Goal: Task Accomplishment & Management: Manage account settings

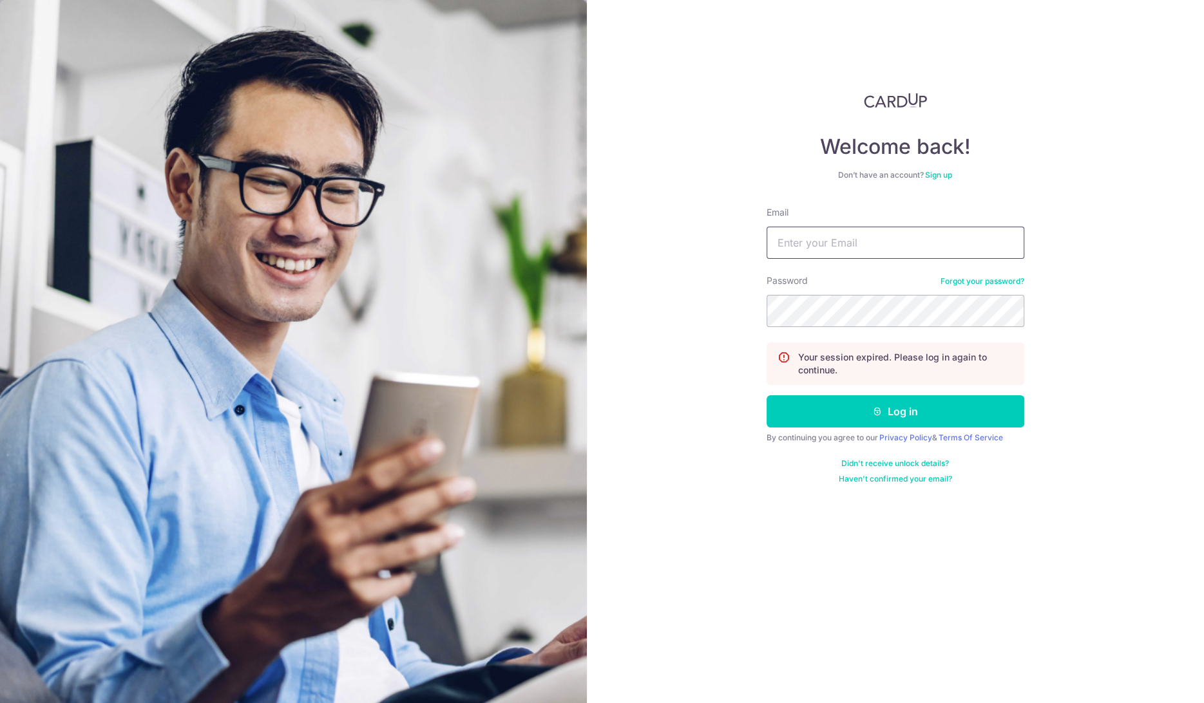
click at [866, 234] on input "Email" at bounding box center [896, 243] width 258 height 32
type input "[EMAIL_ADDRESS][DOMAIN_NAME]"
click at [767, 395] on button "Log in" at bounding box center [896, 411] width 258 height 32
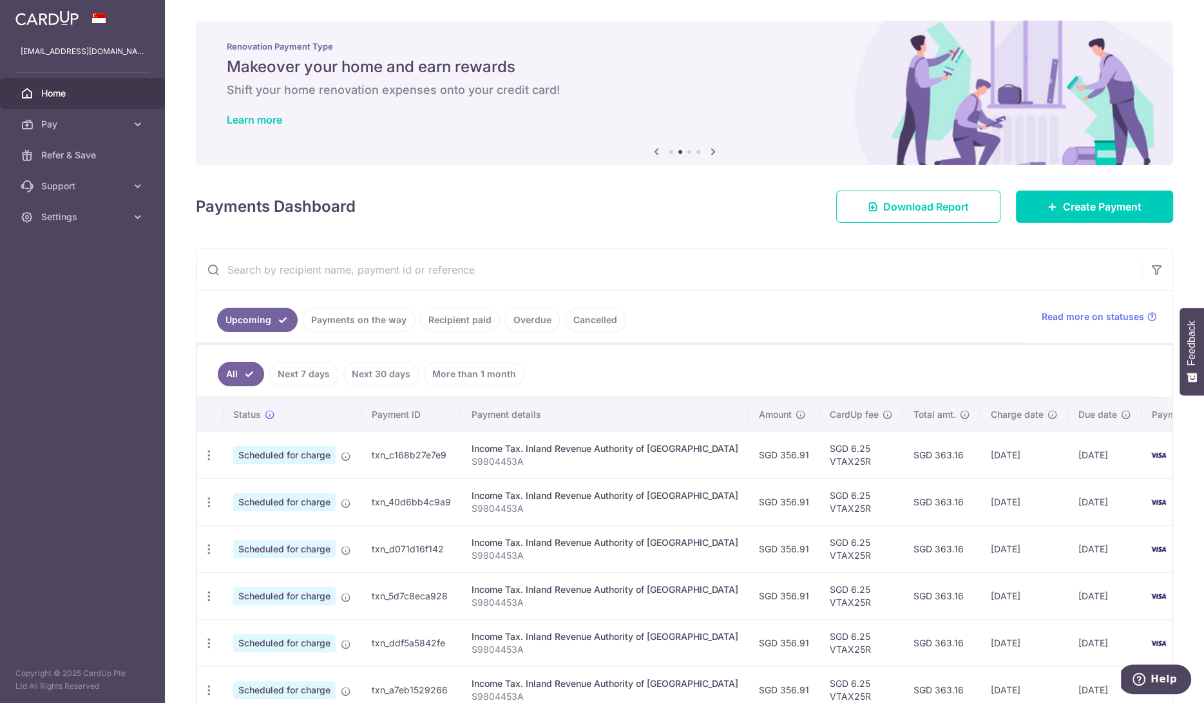
scroll to position [7, 0]
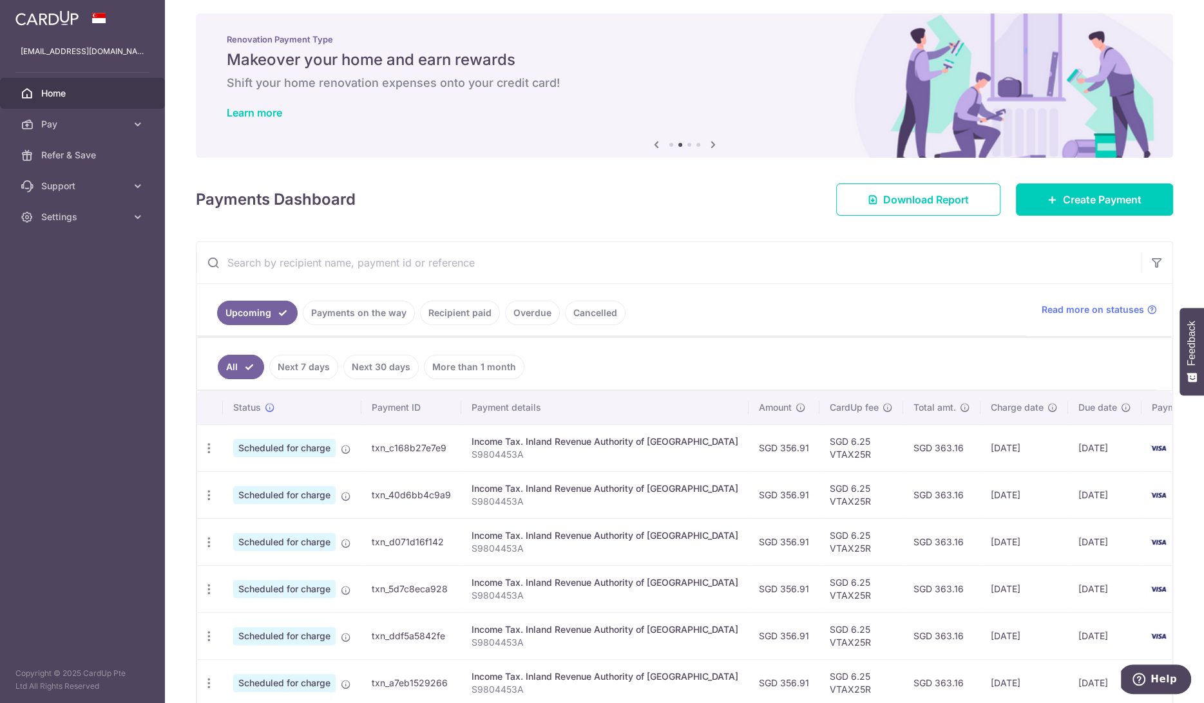
click at [638, 449] on p "S9804453A" at bounding box center [604, 454] width 267 height 13
click at [1174, 443] on span "4363" at bounding box center [1185, 448] width 23 height 11
click at [209, 444] on icon "button" at bounding box center [209, 449] width 14 height 14
click at [225, 479] on link "Update payment" at bounding box center [265, 483] width 134 height 31
radio input "true"
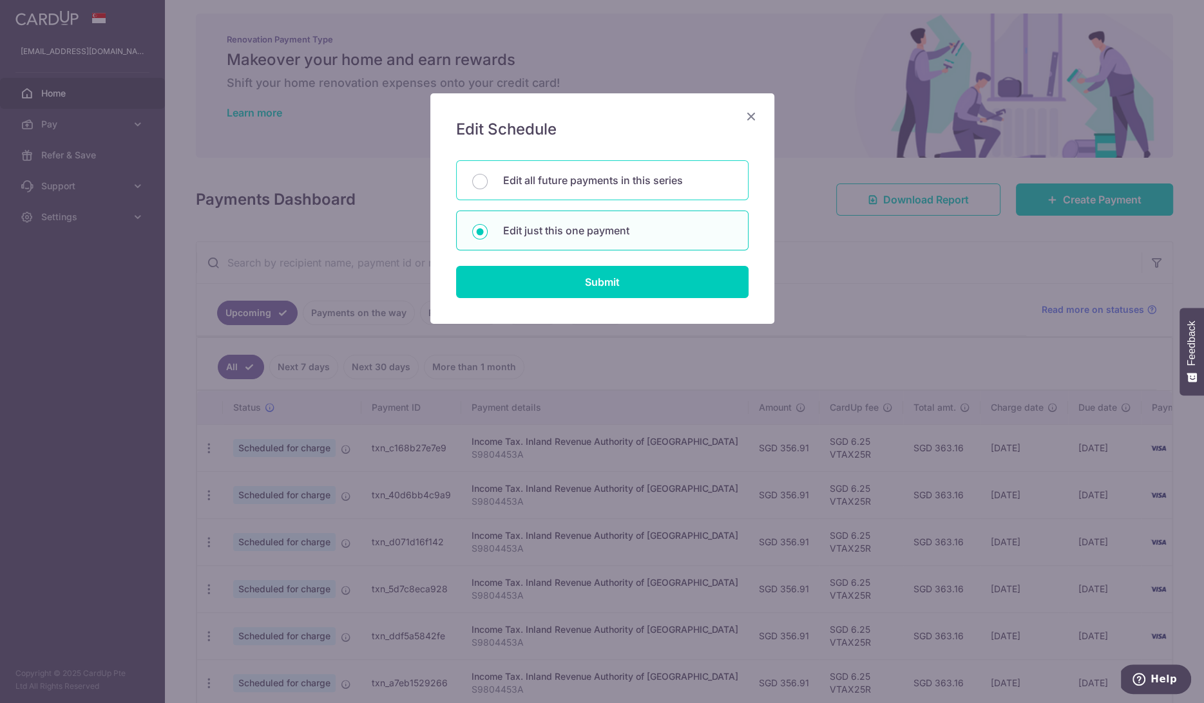
click at [640, 186] on p "Edit all future payments in this series" at bounding box center [617, 180] width 229 height 15
click at [488, 186] on input "Edit all future payments in this series" at bounding box center [479, 181] width 15 height 15
radio input "true"
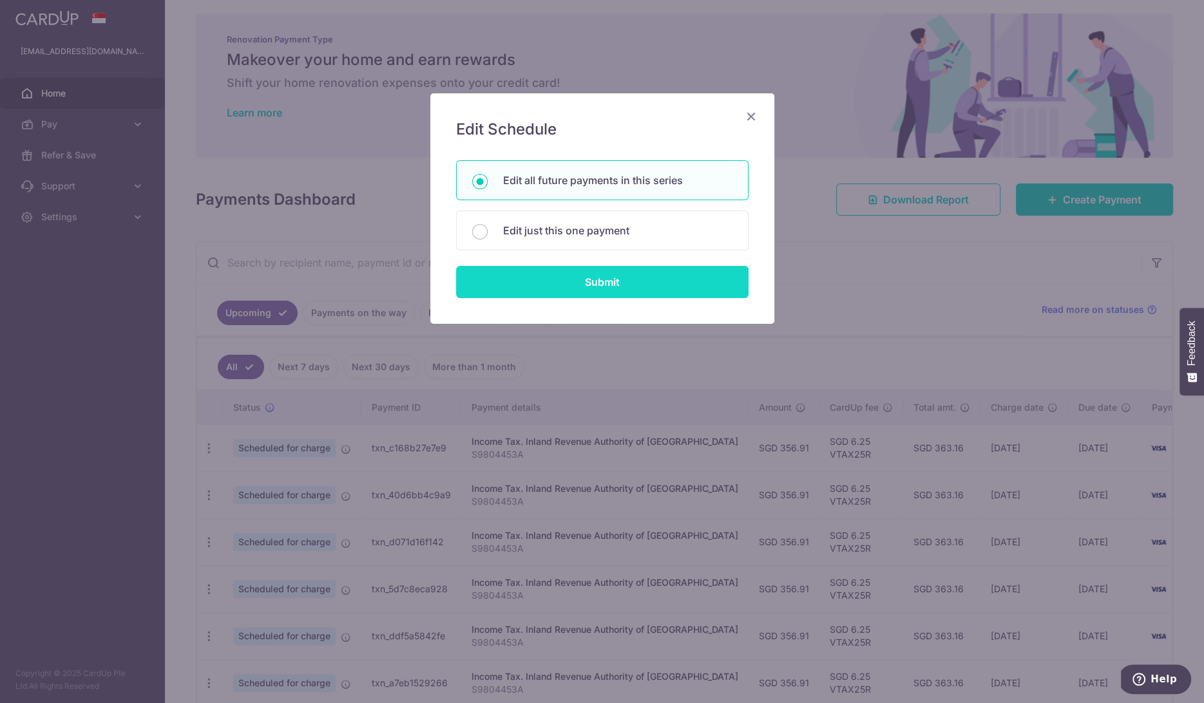
click at [640, 284] on input "Submit" at bounding box center [602, 282] width 292 height 32
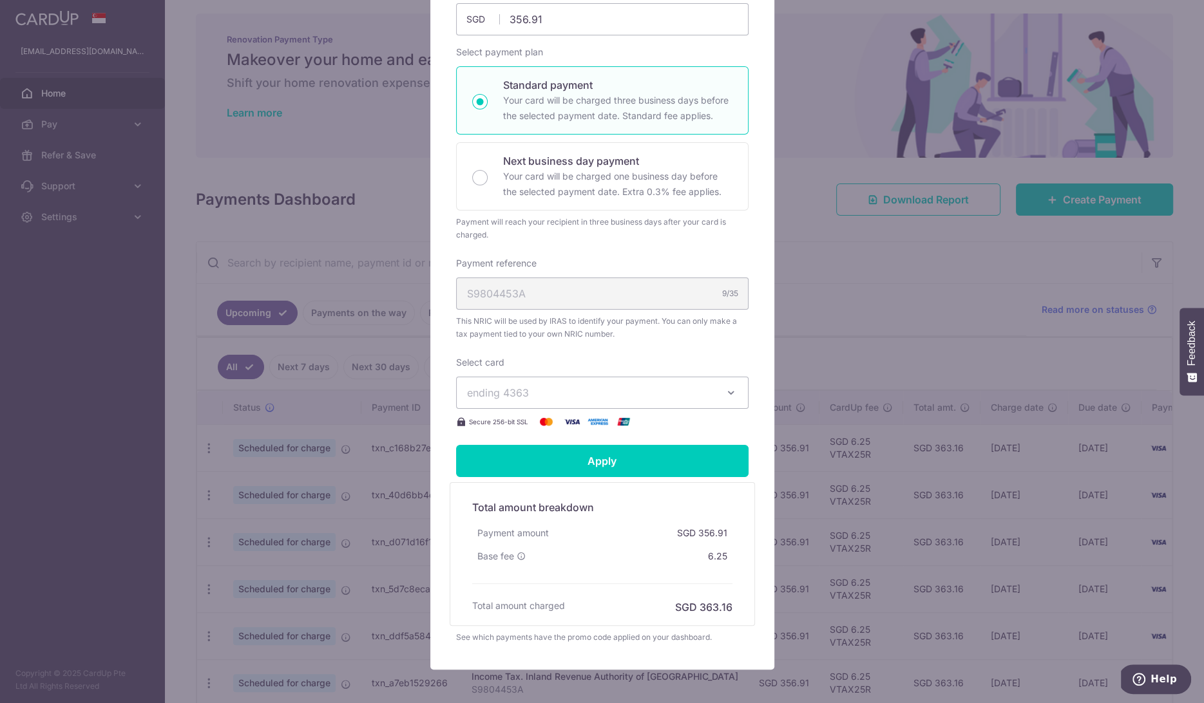
scroll to position [233, 0]
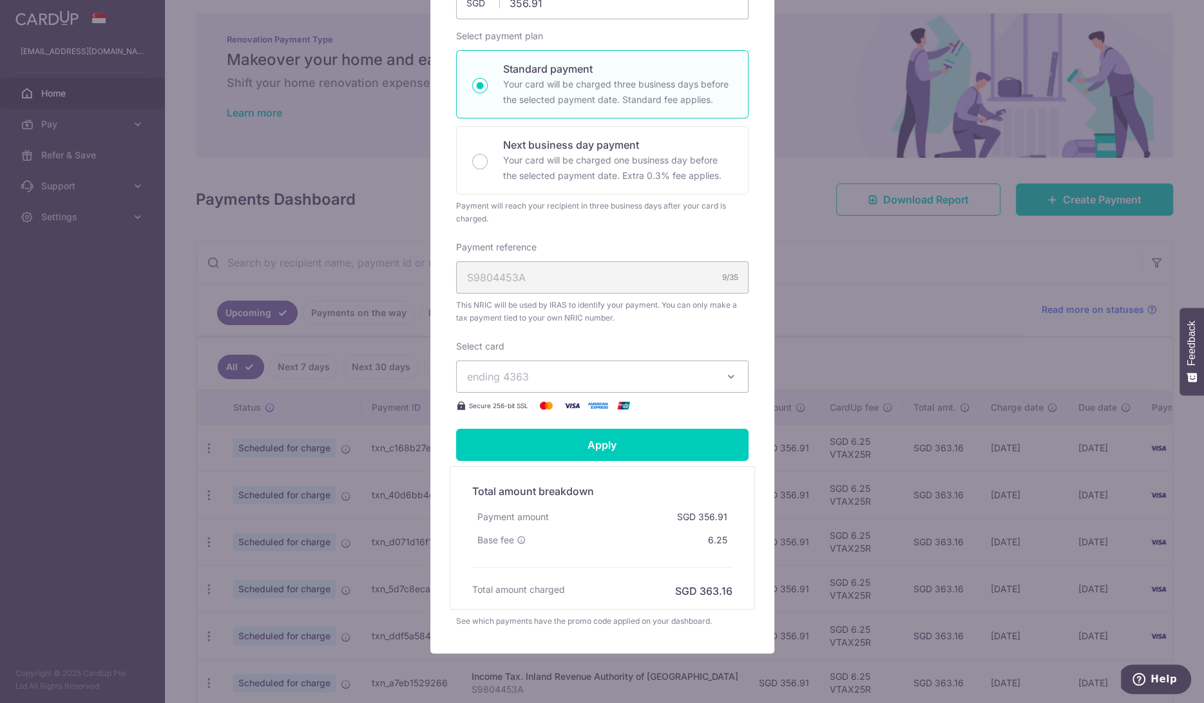
click at [696, 394] on div "Select card ending 4363 **** 4363 Secure 256-bit SSL" at bounding box center [602, 376] width 292 height 73
click at [696, 377] on span "ending 4363" at bounding box center [590, 376] width 247 height 15
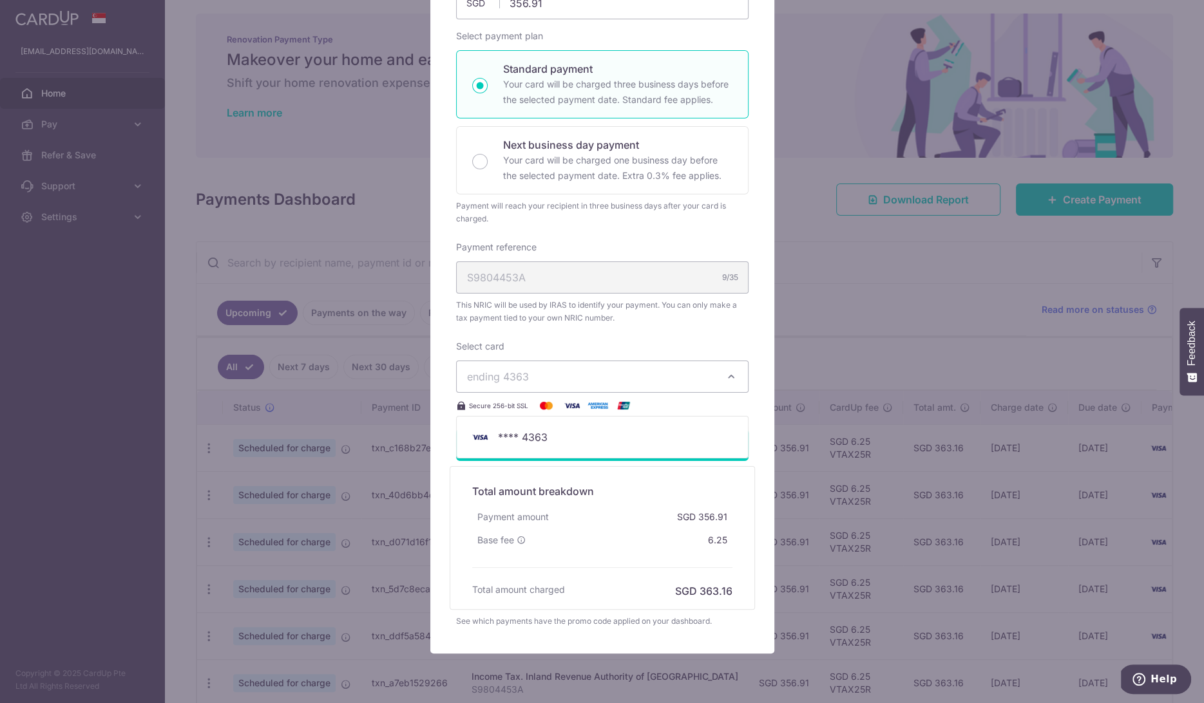
click at [669, 363] on button "ending 4363" at bounding box center [602, 377] width 292 height 32
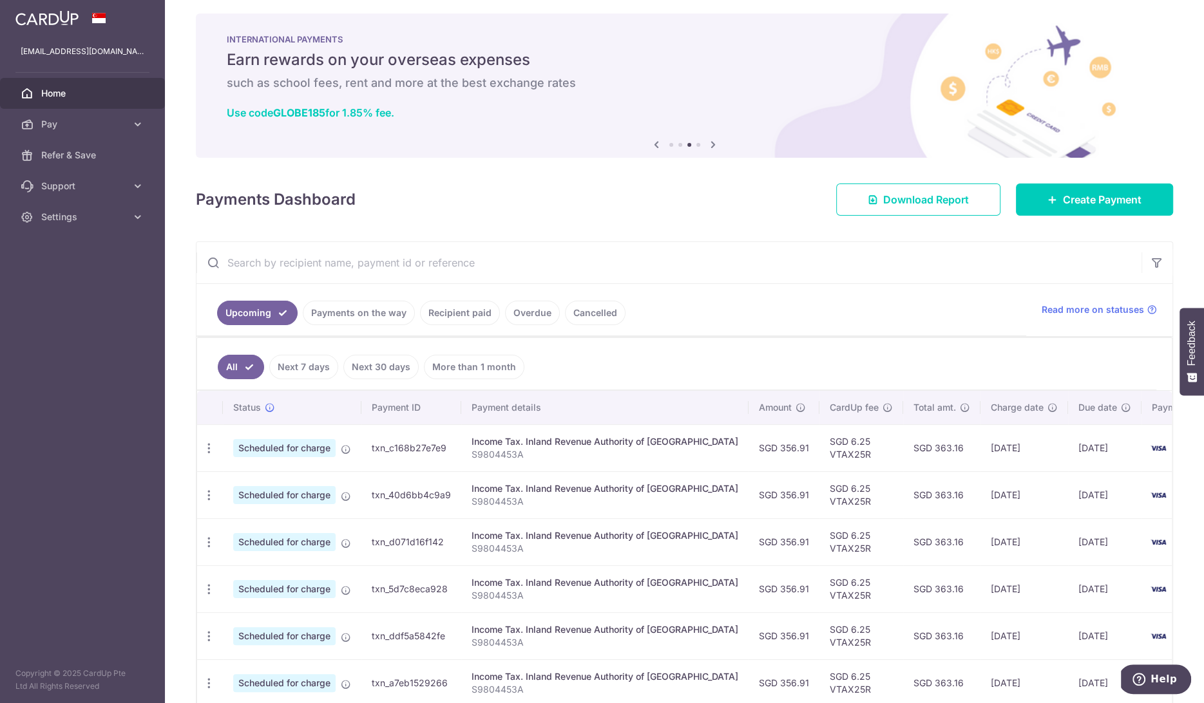
scroll to position [0, 0]
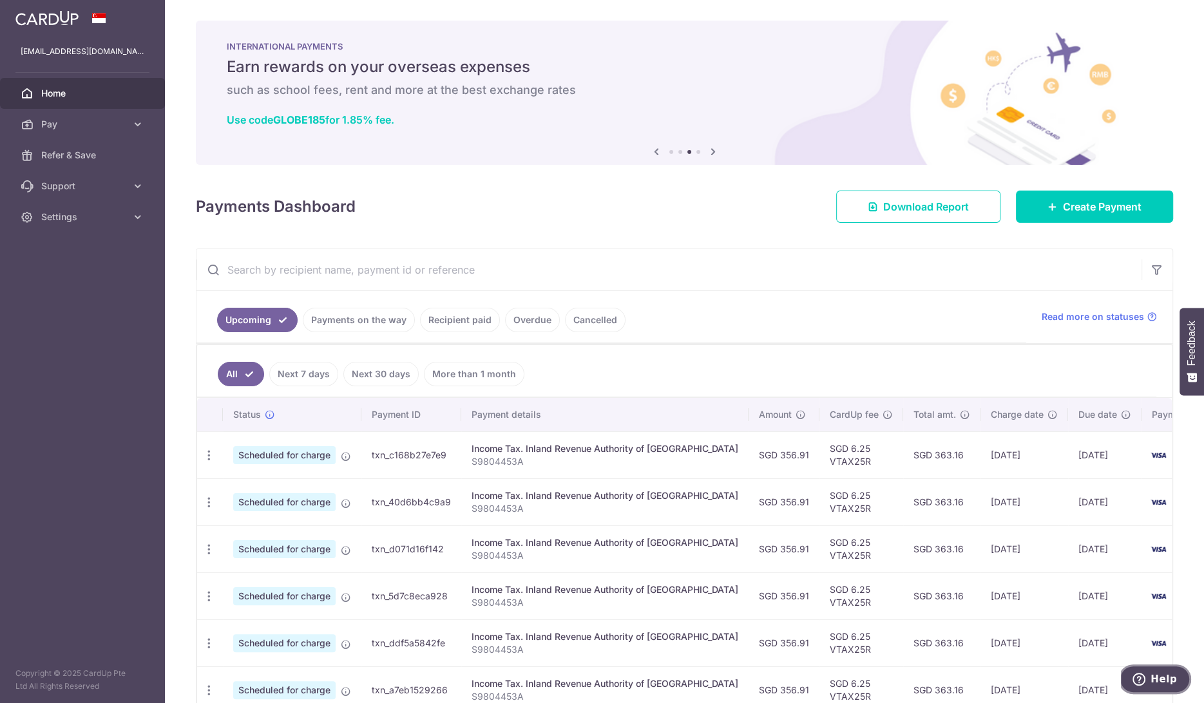
click at [1157, 676] on span "Help" at bounding box center [1163, 680] width 26 height 12
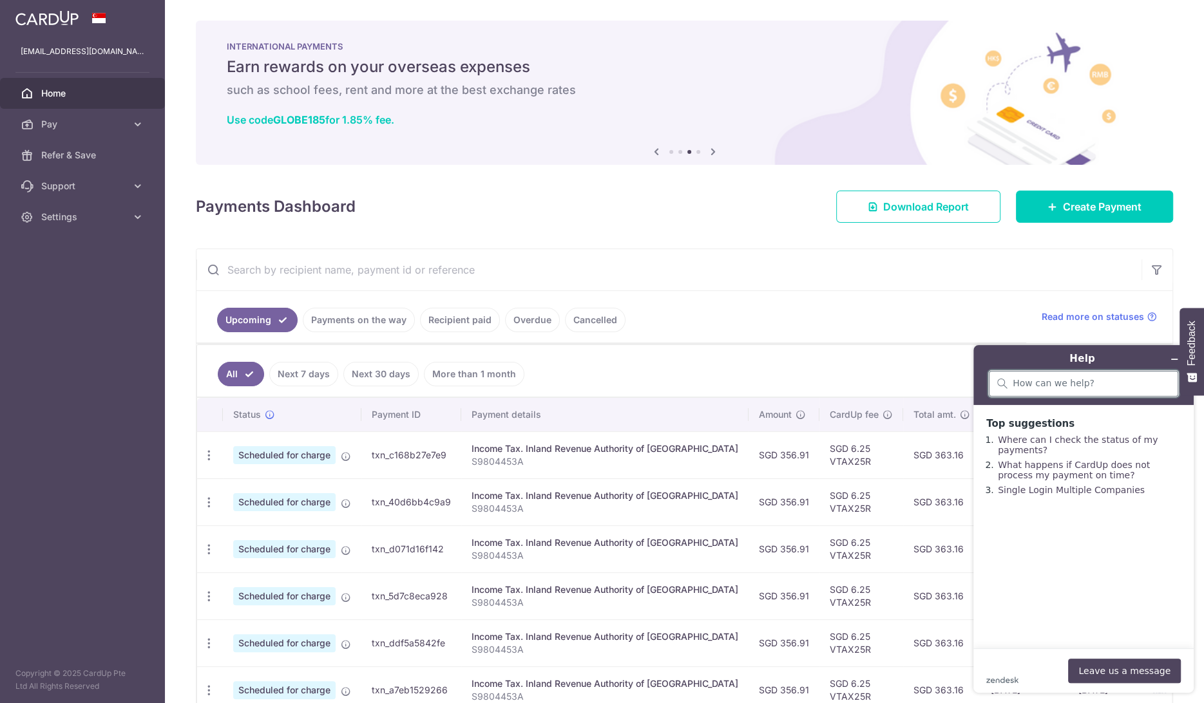
click at [1065, 385] on input "search" at bounding box center [1091, 384] width 157 height 12
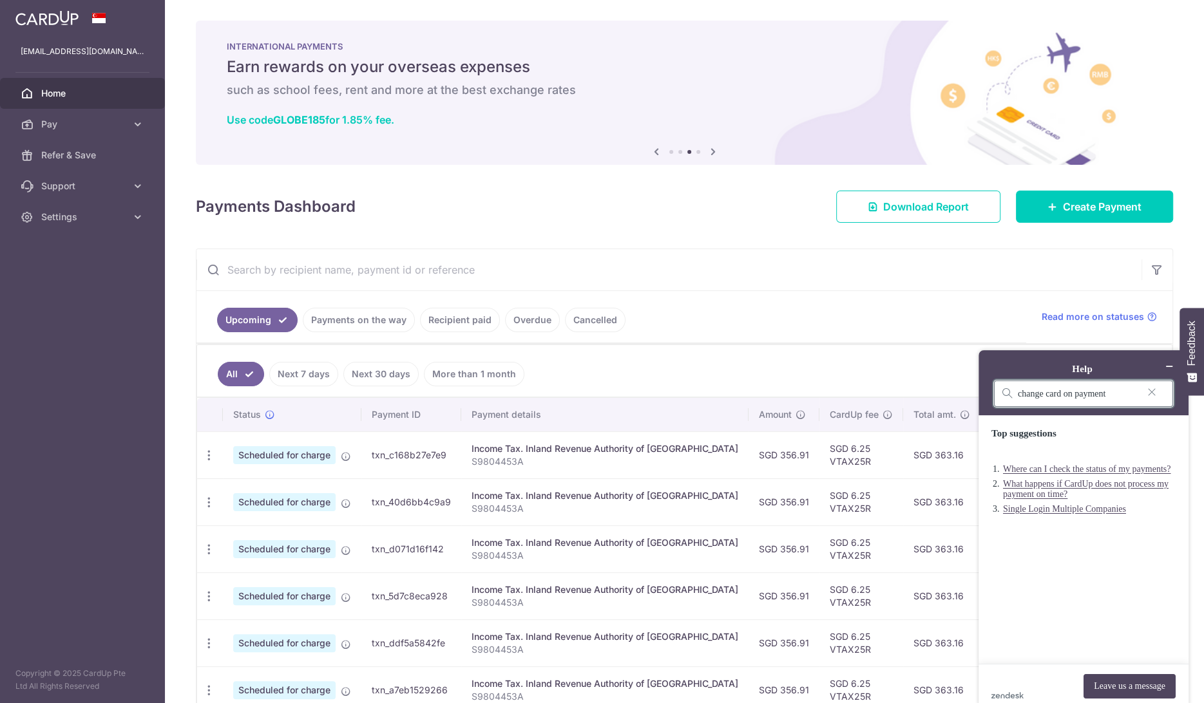
type input "change card on payment"
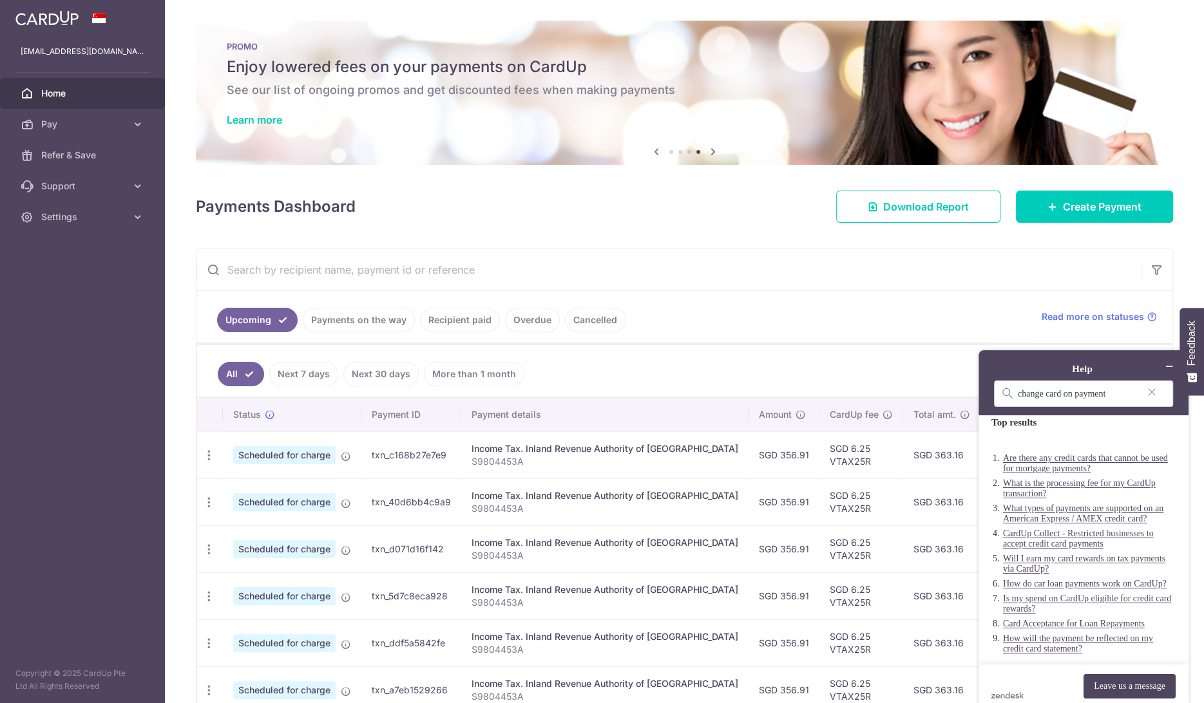
scroll to position [19, 0]
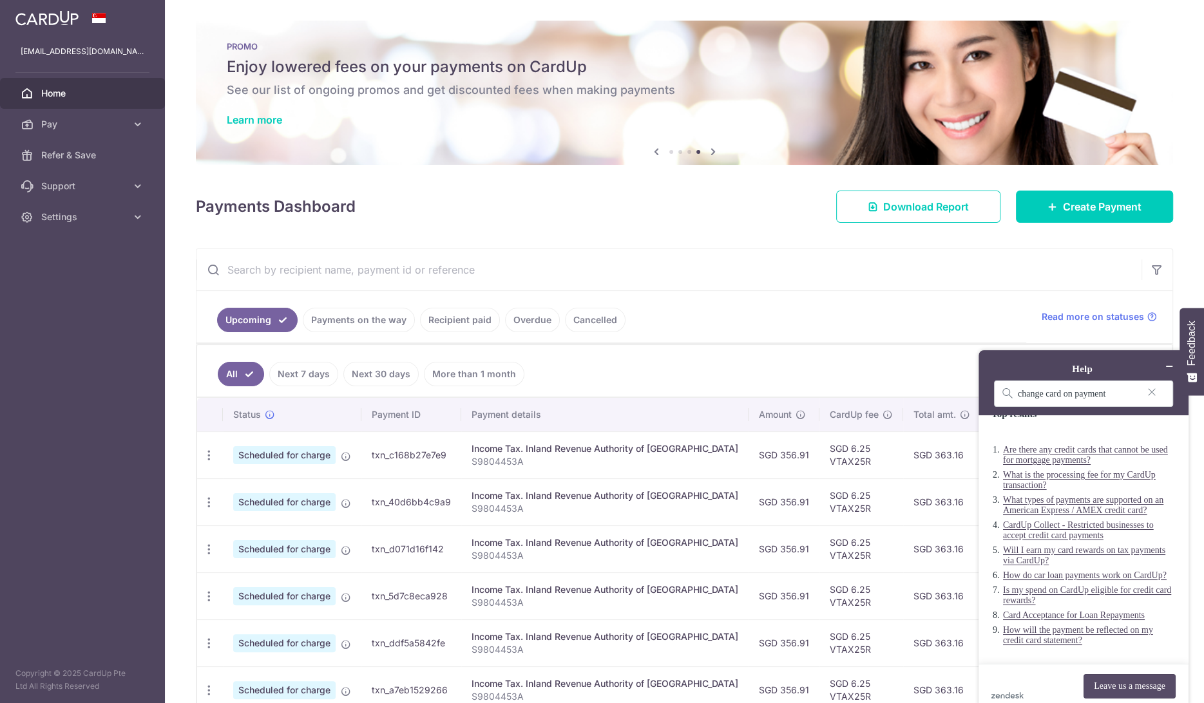
click at [1109, 674] on button "Leave us a message" at bounding box center [1129, 686] width 92 height 24
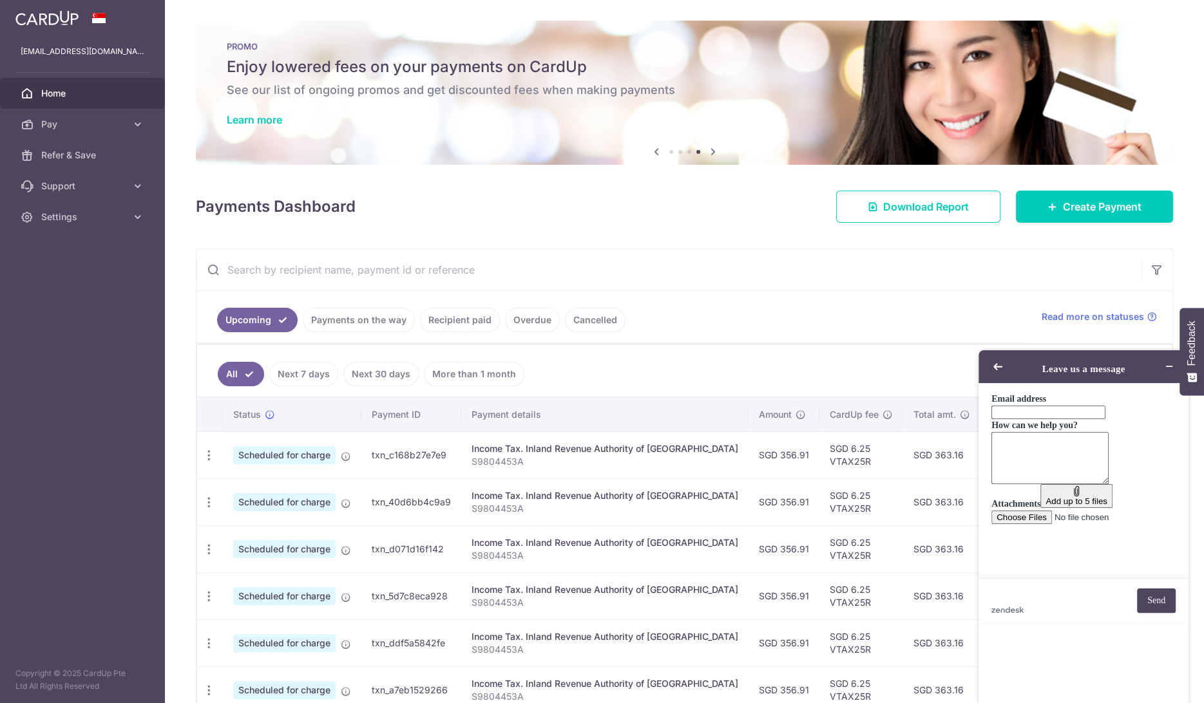
click at [1072, 415] on input "Email address" at bounding box center [1048, 413] width 114 height 14
type input "[EMAIL_ADDRESS][DOMAIN_NAME]"
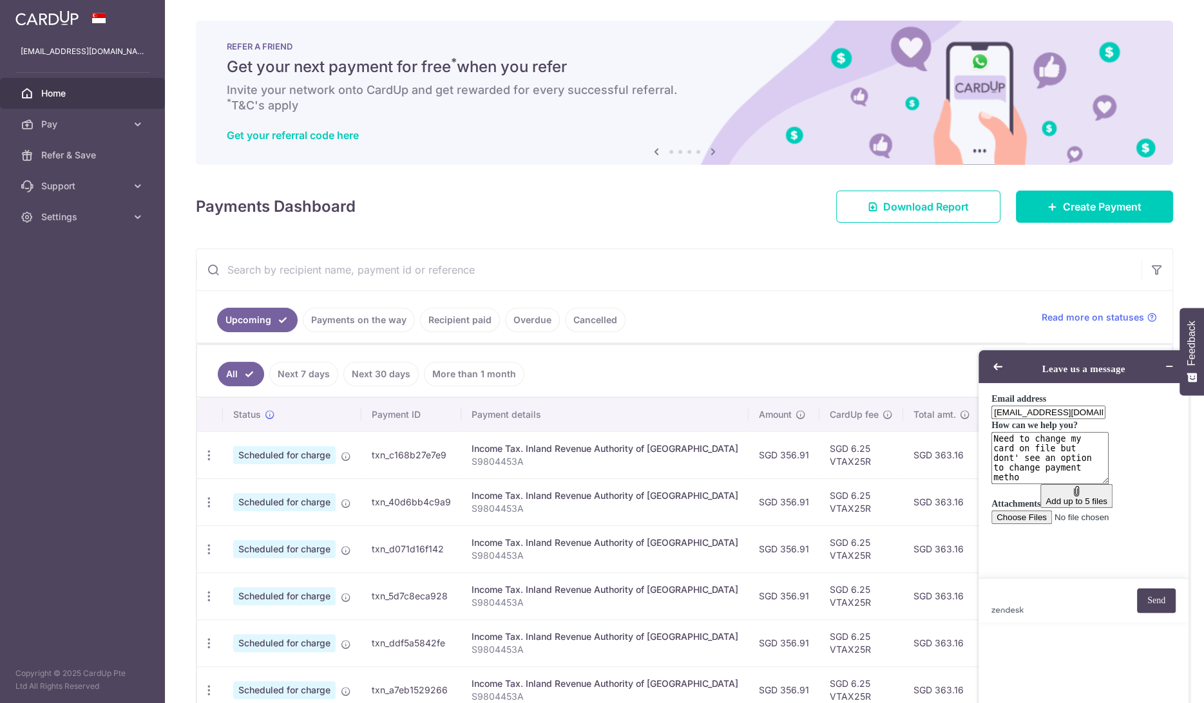
type textarea "Need to change my card on file but dont' see an option to change payment method"
click at [79, 211] on span "Settings" at bounding box center [83, 217] width 85 height 13
click at [83, 114] on link "Pay" at bounding box center [82, 124] width 165 height 31
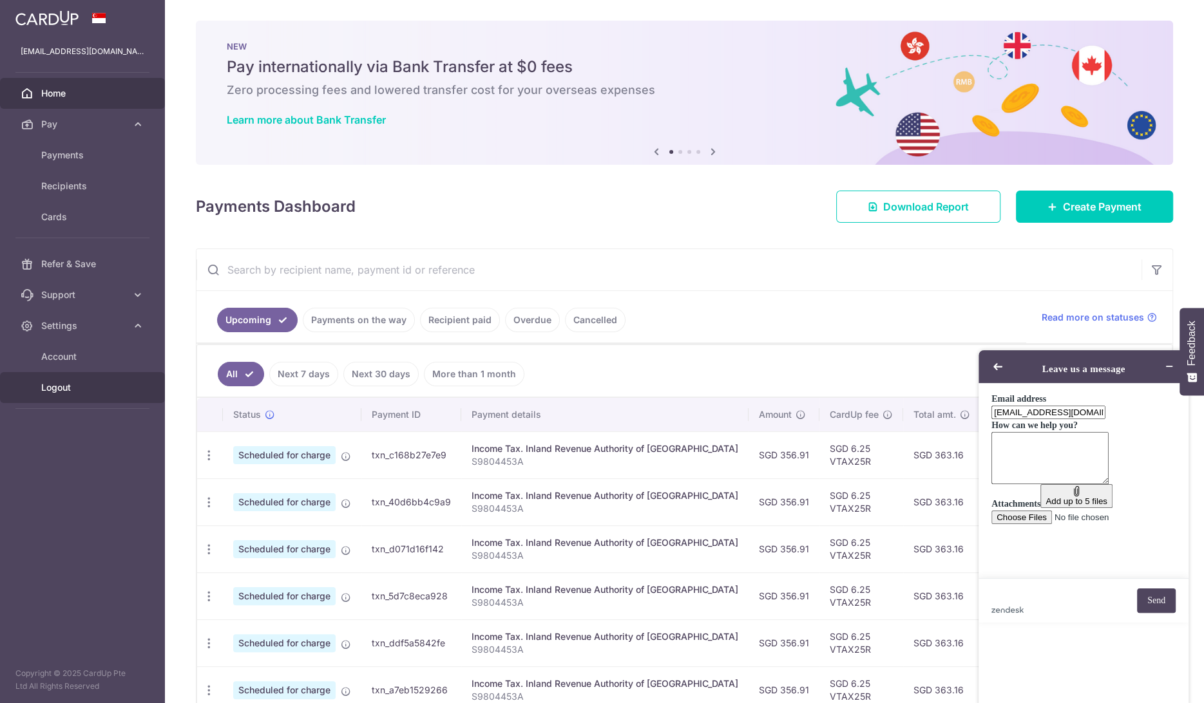
click at [66, 385] on span "Logout" at bounding box center [83, 387] width 85 height 13
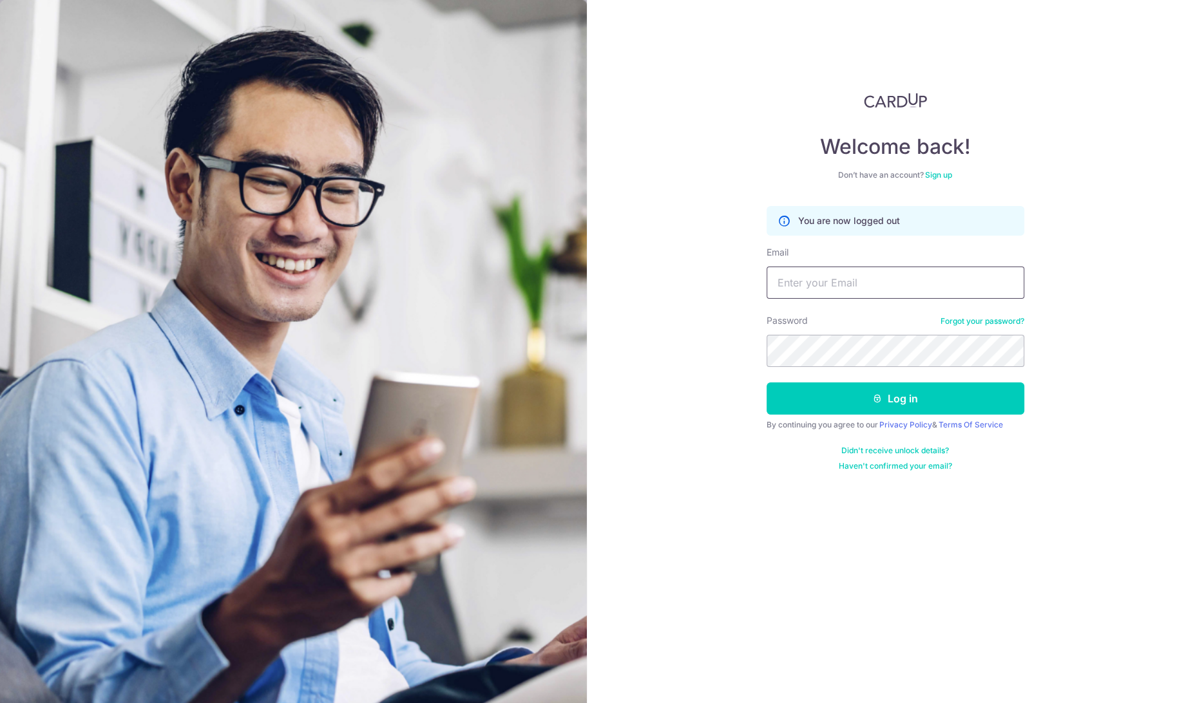
click at [879, 278] on input "Email" at bounding box center [896, 283] width 258 height 32
type input "[EMAIL_ADDRESS][DOMAIN_NAME]"
click at [767, 383] on button "Log in" at bounding box center [896, 399] width 258 height 32
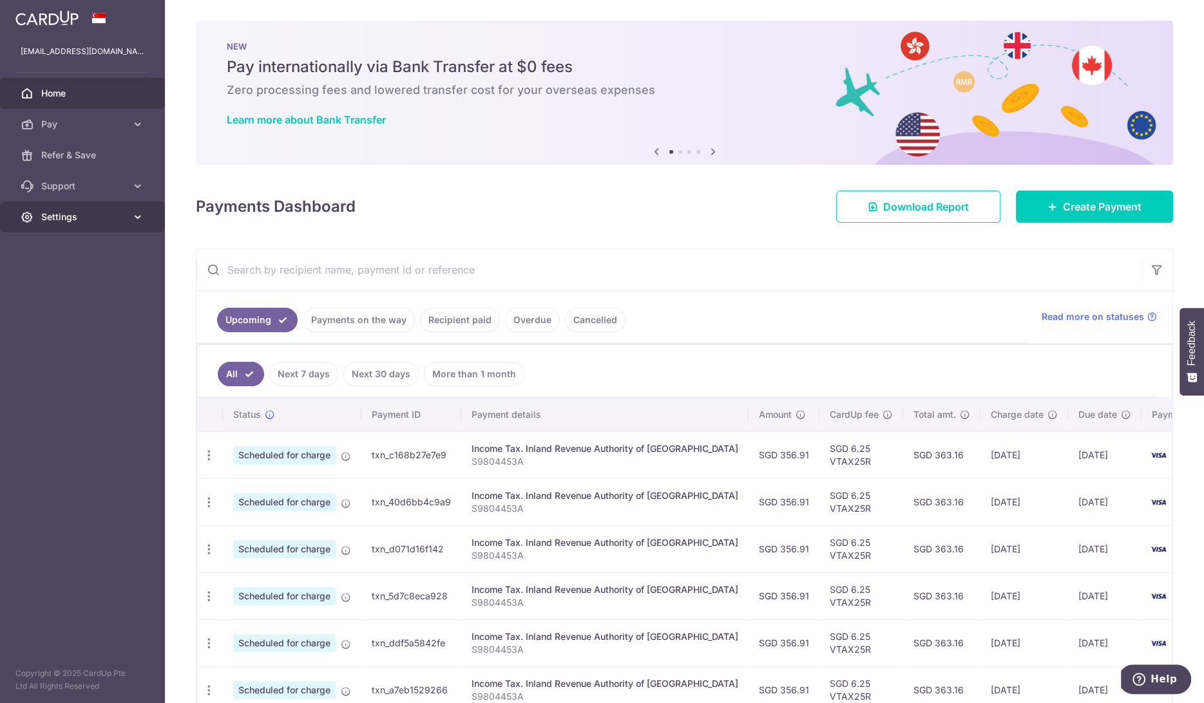
click at [91, 215] on span "Settings" at bounding box center [83, 217] width 85 height 13
click at [91, 242] on span "Account" at bounding box center [83, 248] width 85 height 13
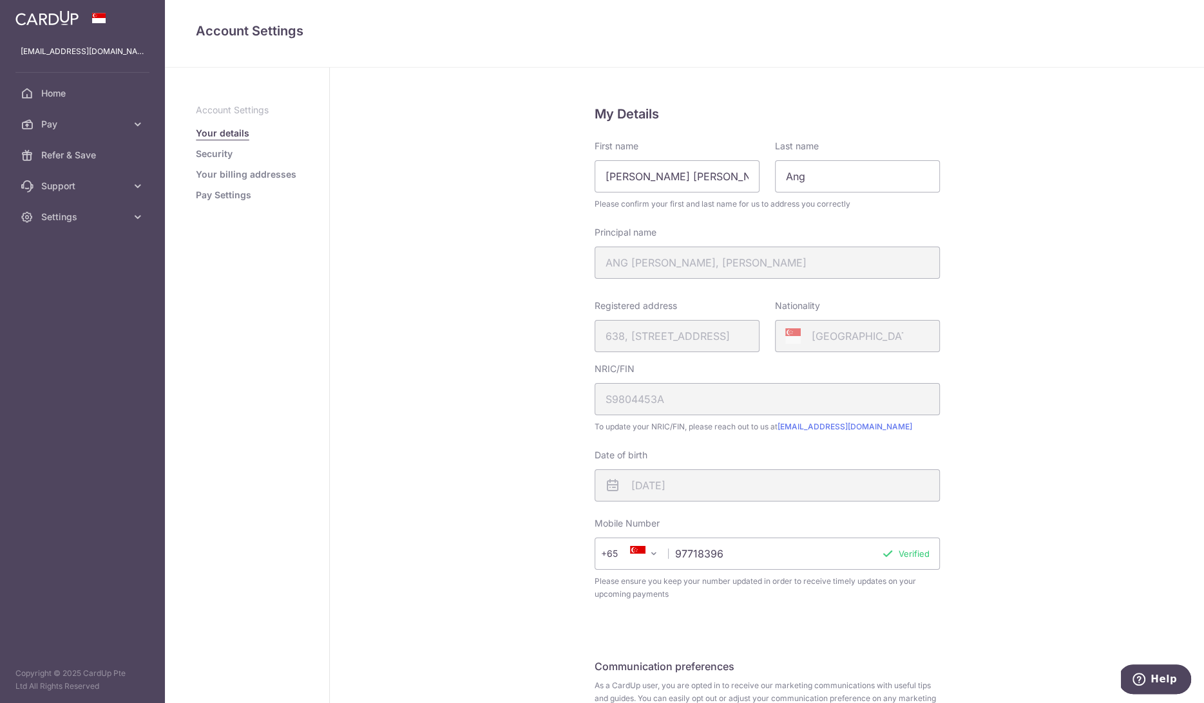
click at [245, 176] on link "Your billing addresses" at bounding box center [246, 174] width 100 height 13
click at [237, 191] on link "Pay Settings" at bounding box center [223, 195] width 55 height 13
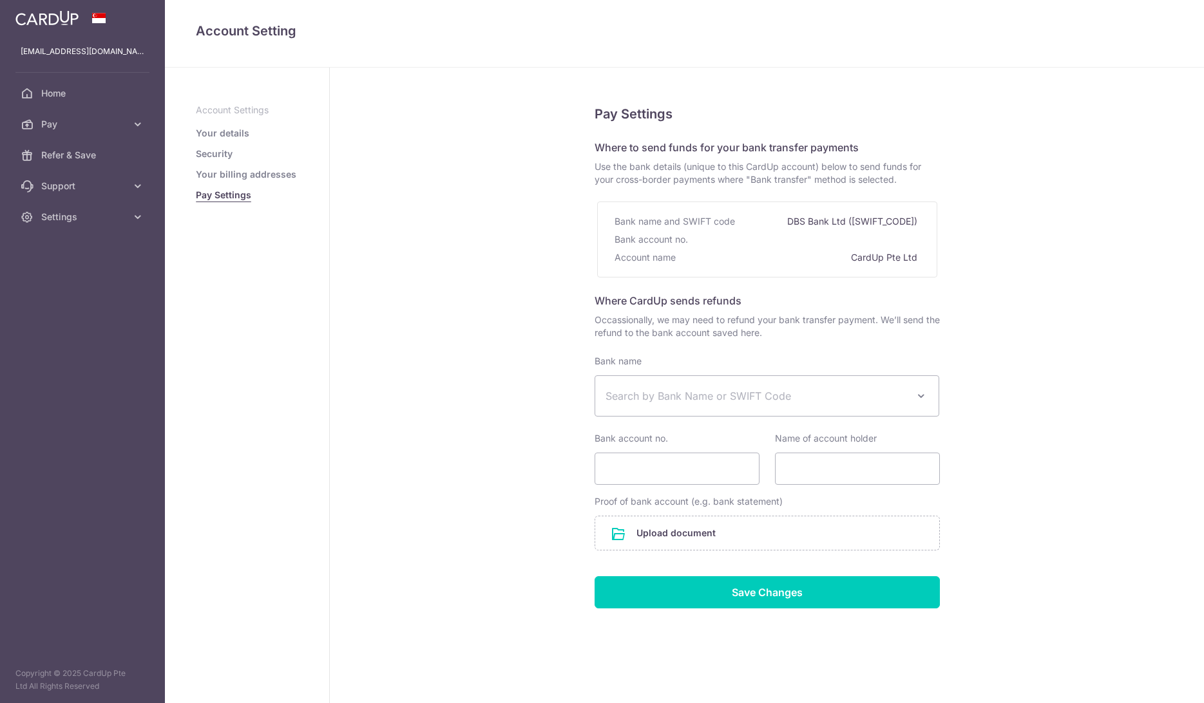
select select
click at [218, 133] on link "Your details" at bounding box center [222, 133] width 53 height 13
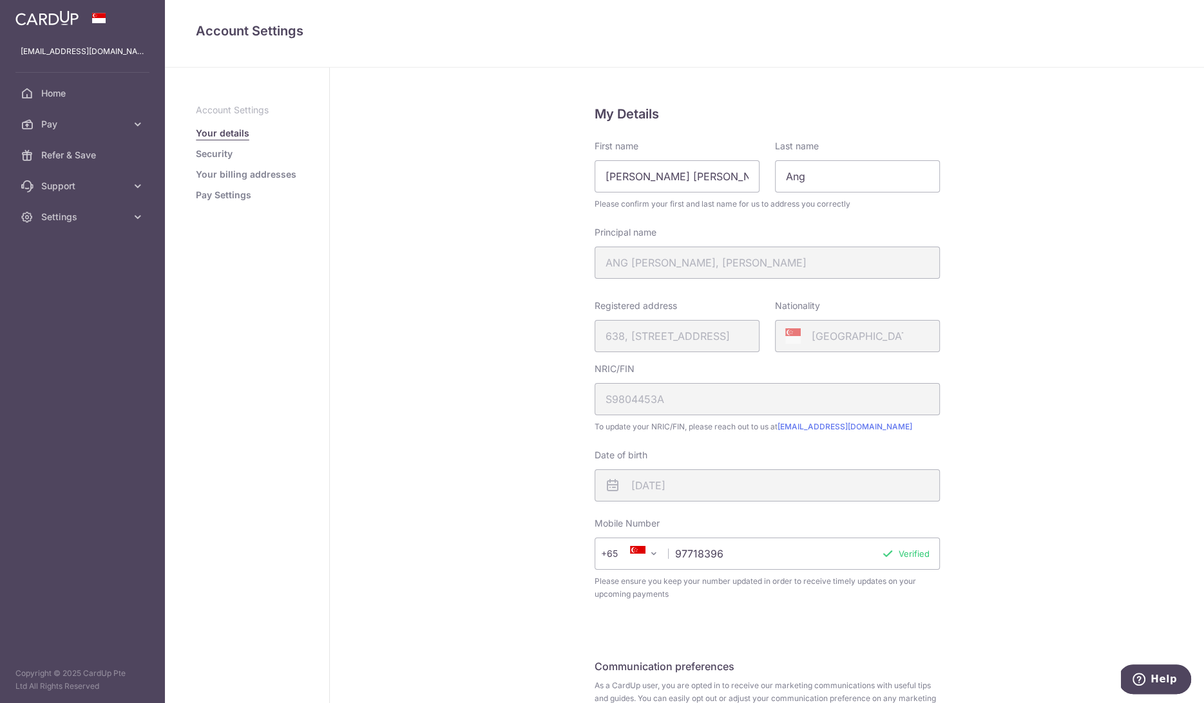
scroll to position [122, 0]
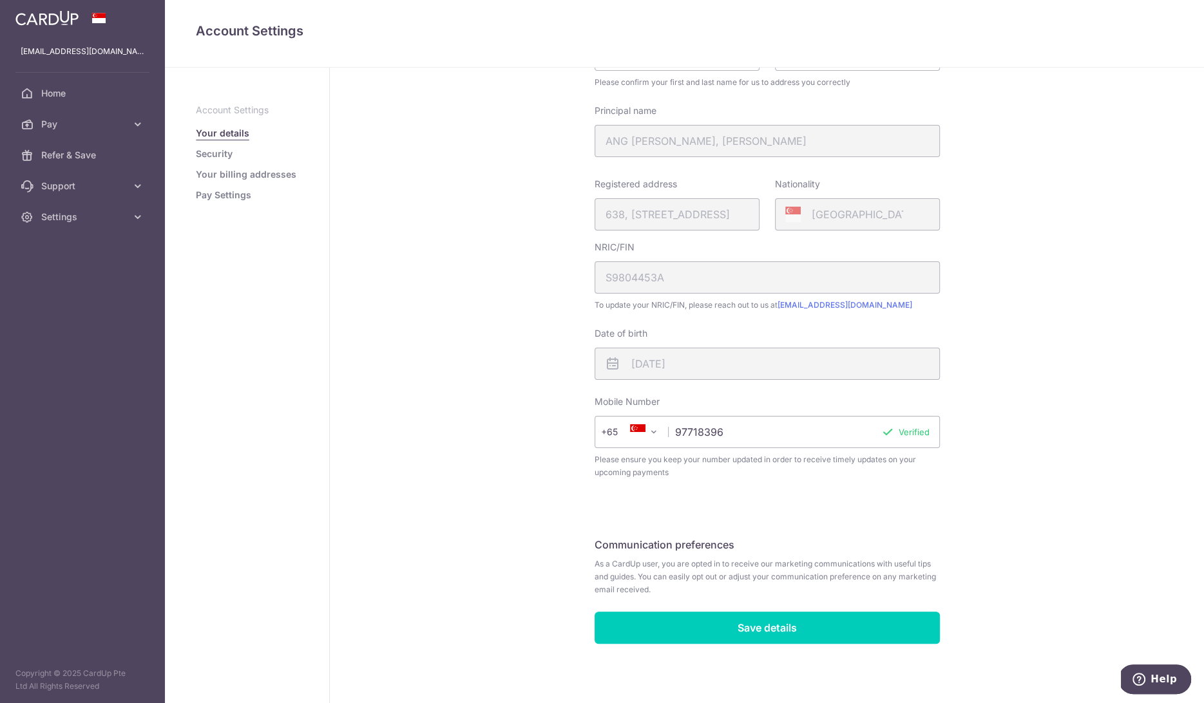
click at [225, 158] on link "Security" at bounding box center [214, 154] width 37 height 13
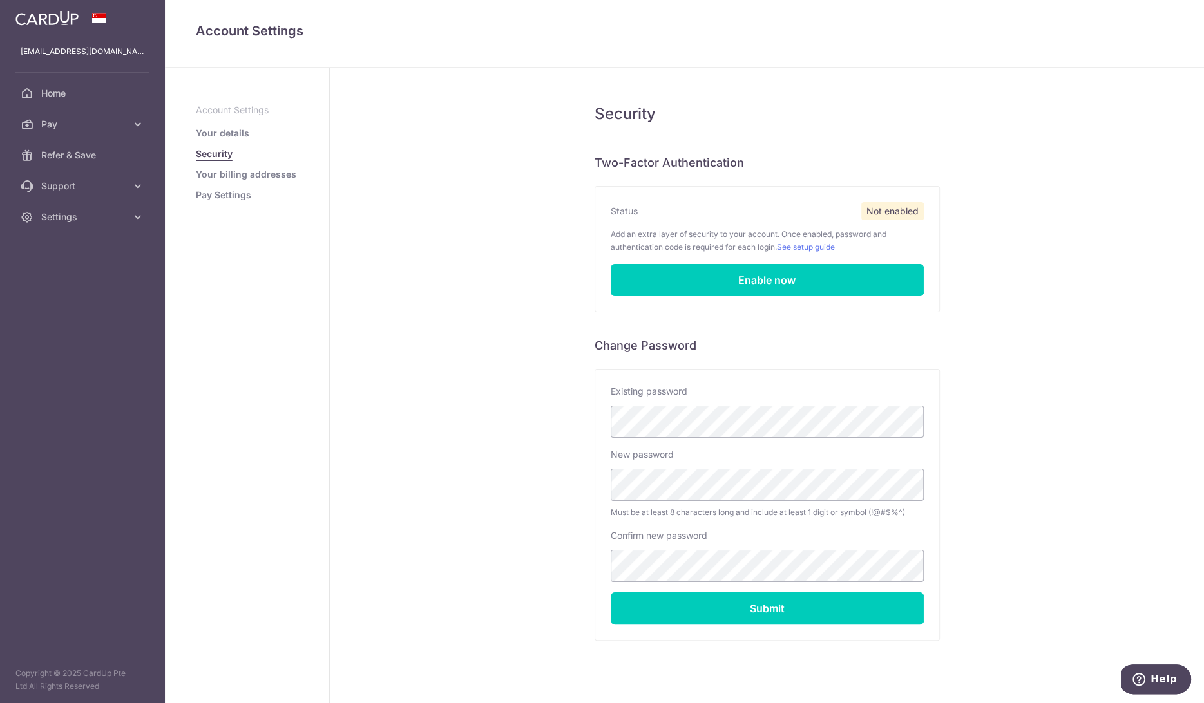
click at [225, 175] on link "Your billing addresses" at bounding box center [246, 174] width 100 height 13
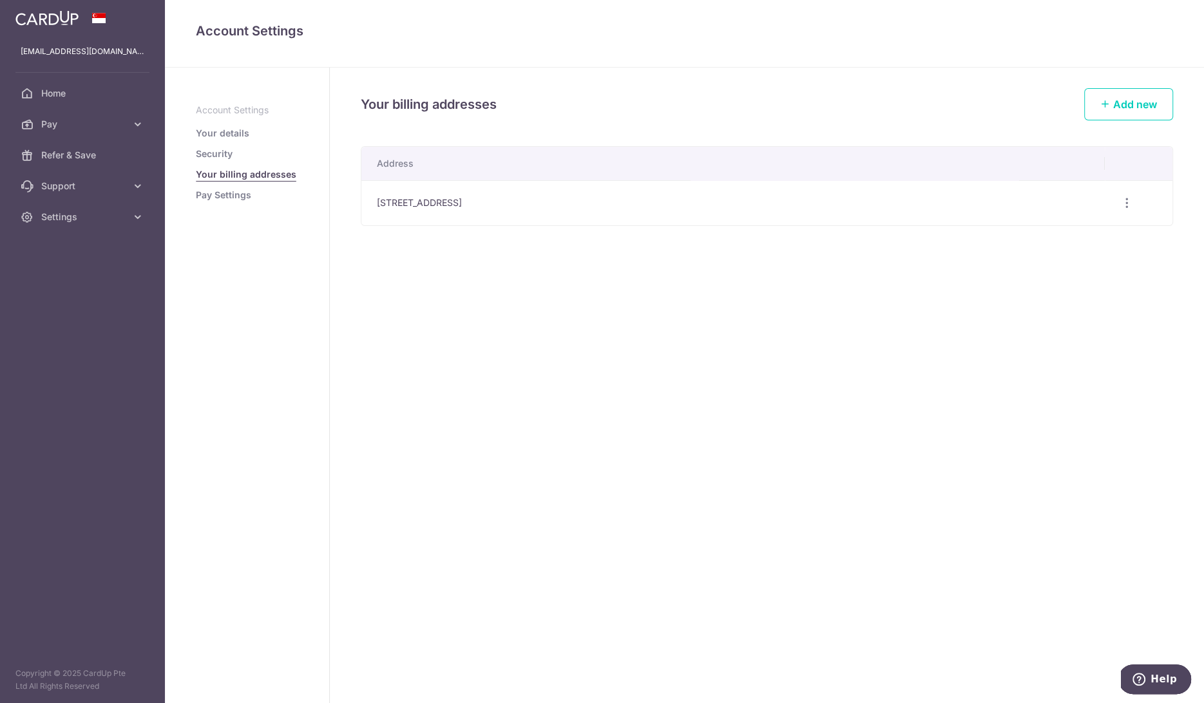
click at [225, 196] on link "Pay Settings" at bounding box center [223, 195] width 55 height 13
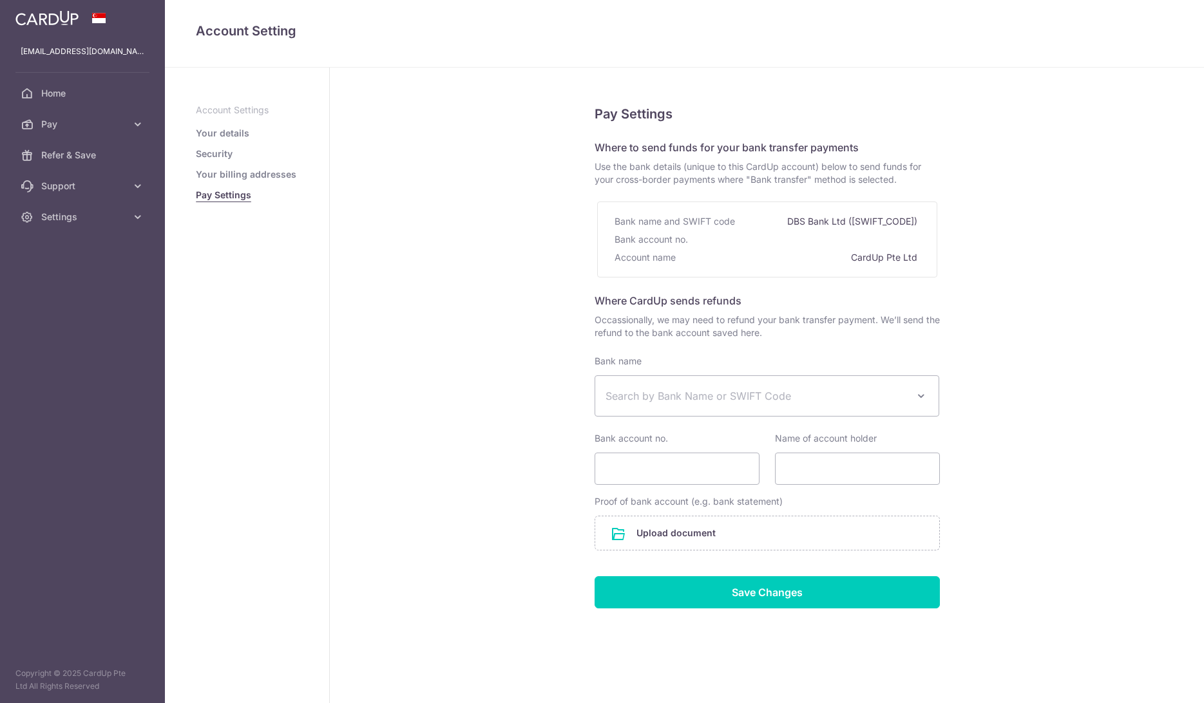
select select
click at [55, 93] on span "Home" at bounding box center [83, 93] width 85 height 13
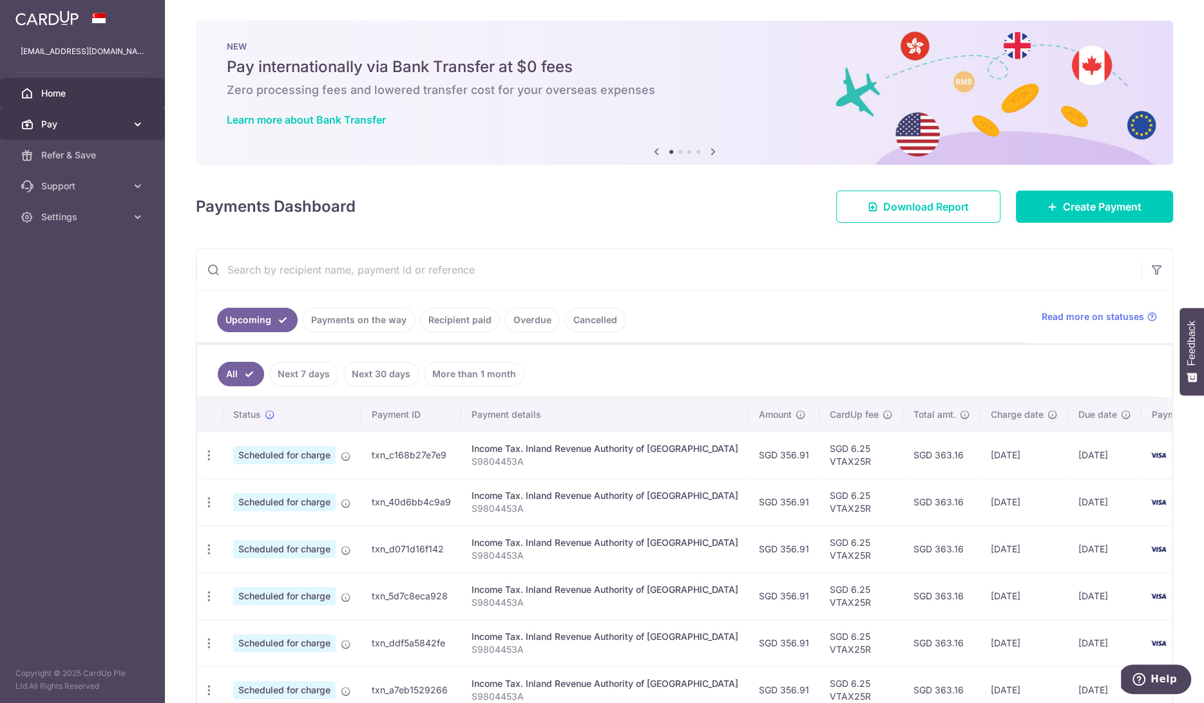
click at [64, 115] on link "Pay" at bounding box center [82, 124] width 165 height 31
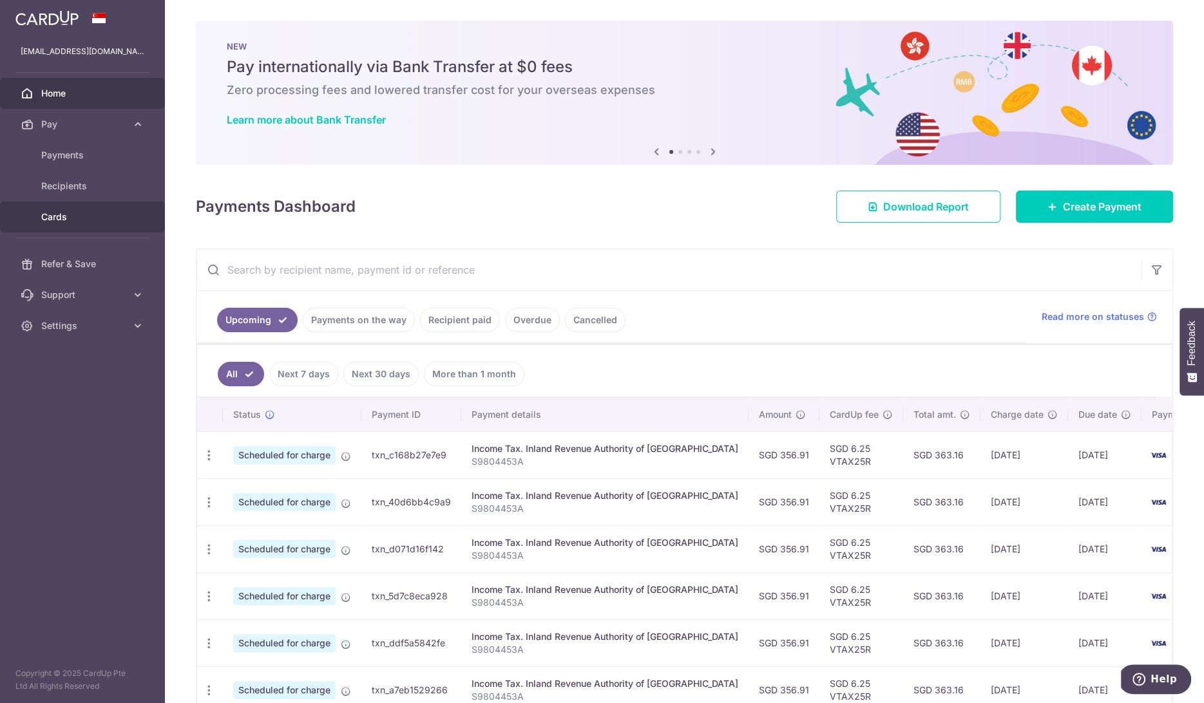
click at [52, 207] on link "Cards" at bounding box center [82, 217] width 165 height 31
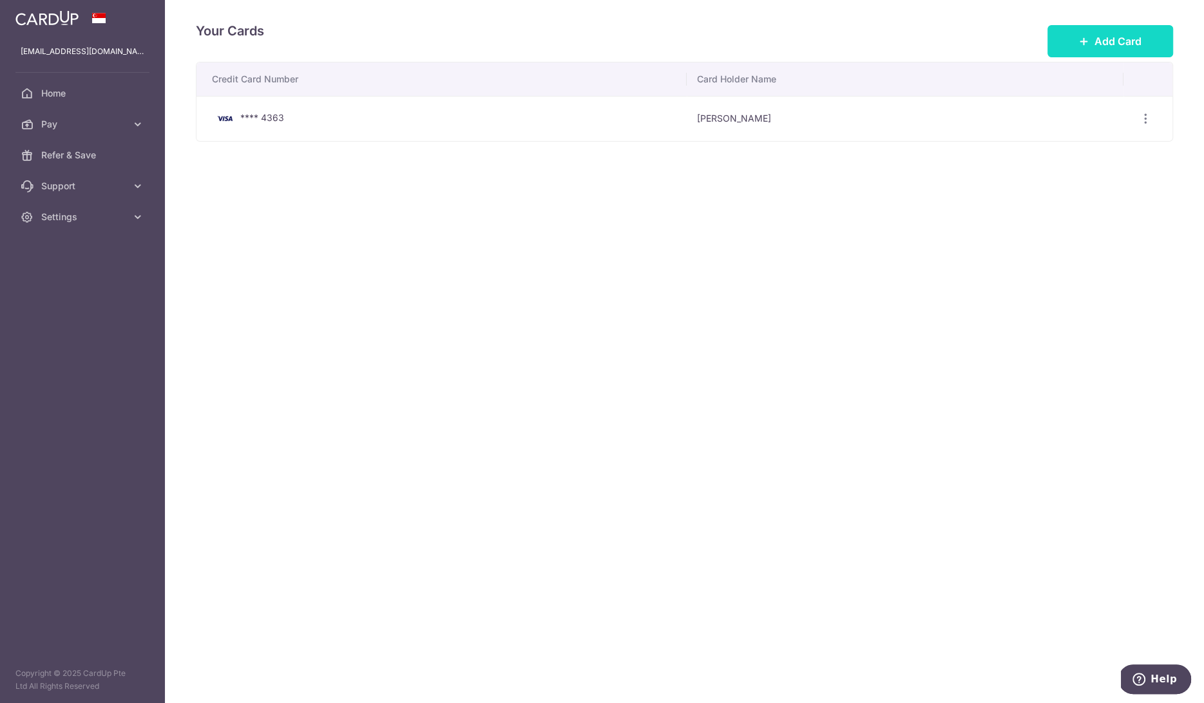
click at [1103, 29] on button "Add Card" at bounding box center [1110, 41] width 126 height 32
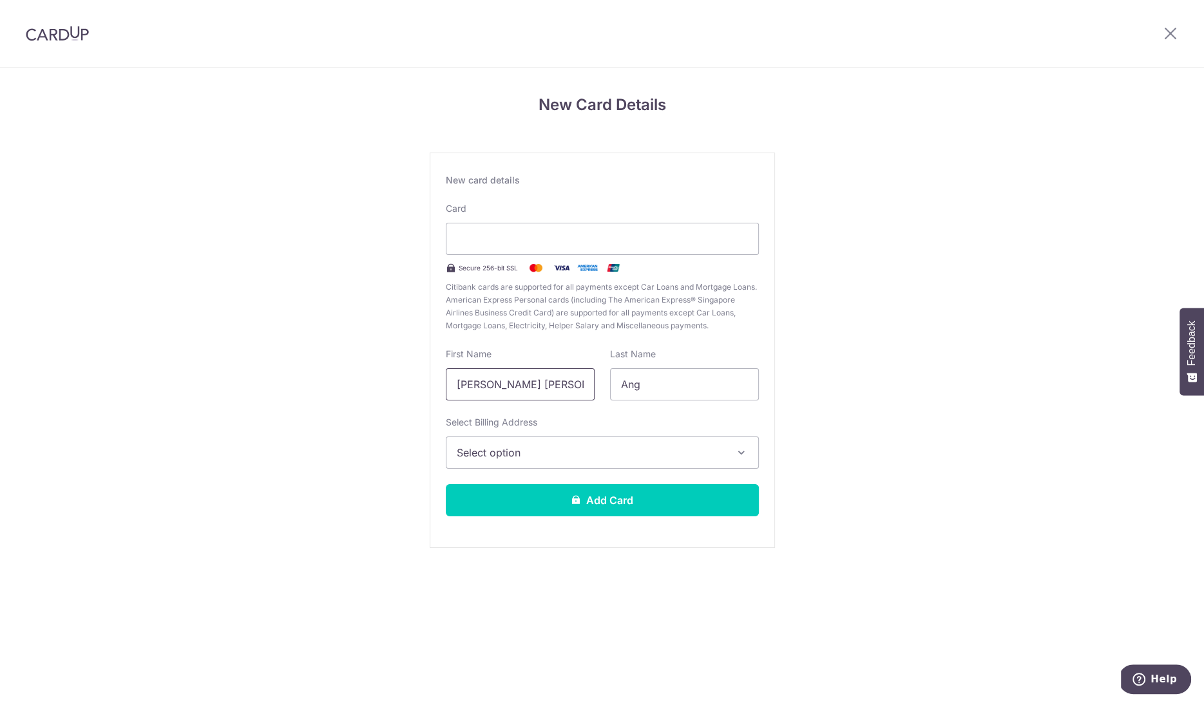
click at [490, 378] on input "[PERSON_NAME] [PERSON_NAME]" at bounding box center [520, 384] width 149 height 32
type input "V"
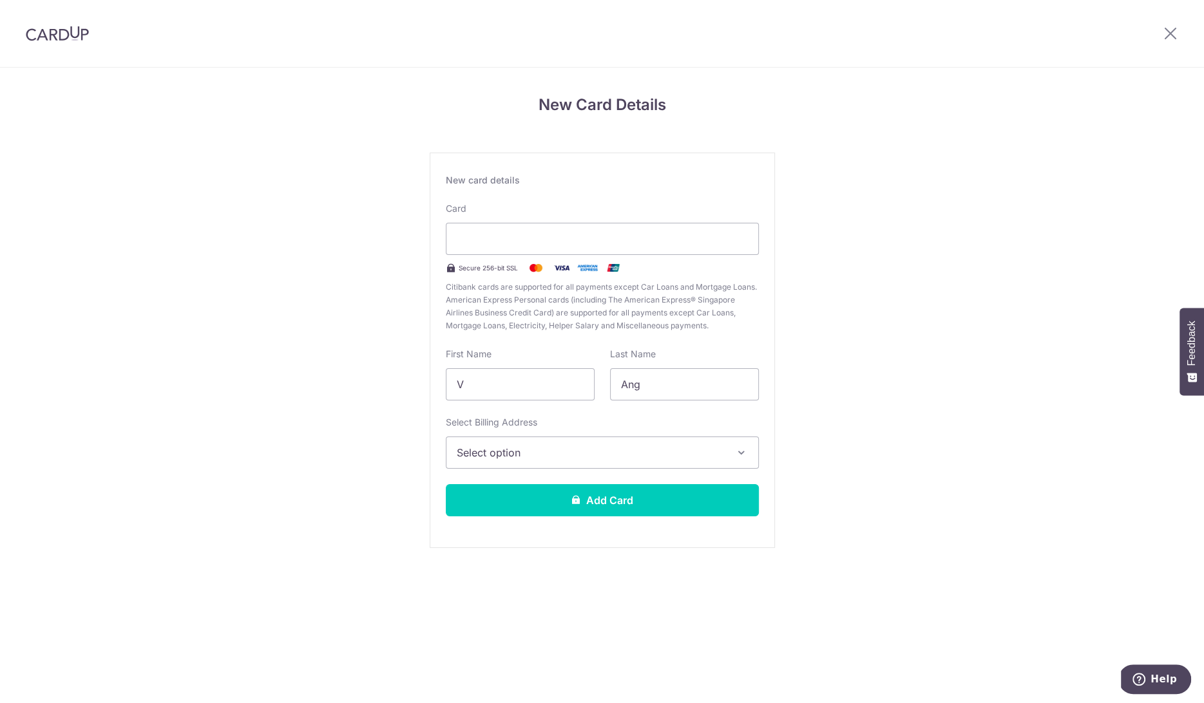
click at [258, 403] on div "New Card Details New card details Card Secure 256-bit SSL Citibank cards are su…" at bounding box center [602, 338] width 1204 height 541
click at [527, 441] on button "Select option" at bounding box center [602, 453] width 313 height 32
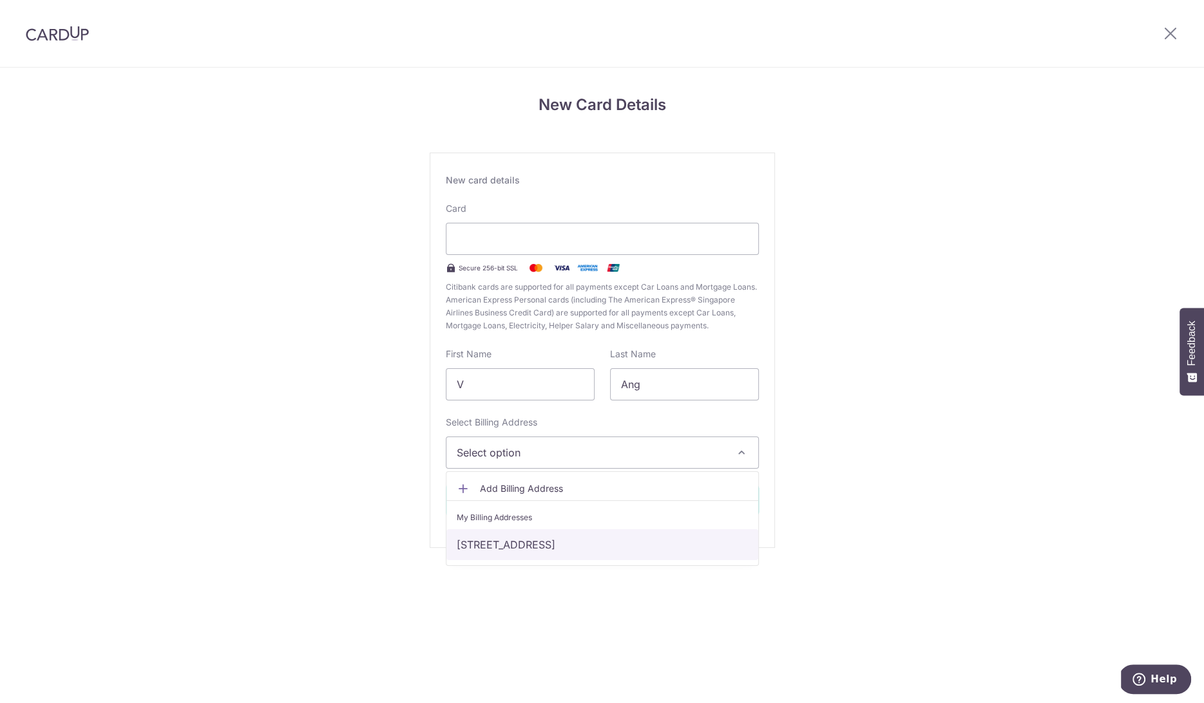
click at [525, 542] on link "638 , Pasir Ris Drive 1, Singapore, Singapore, Singapore-510638" at bounding box center [602, 544] width 312 height 31
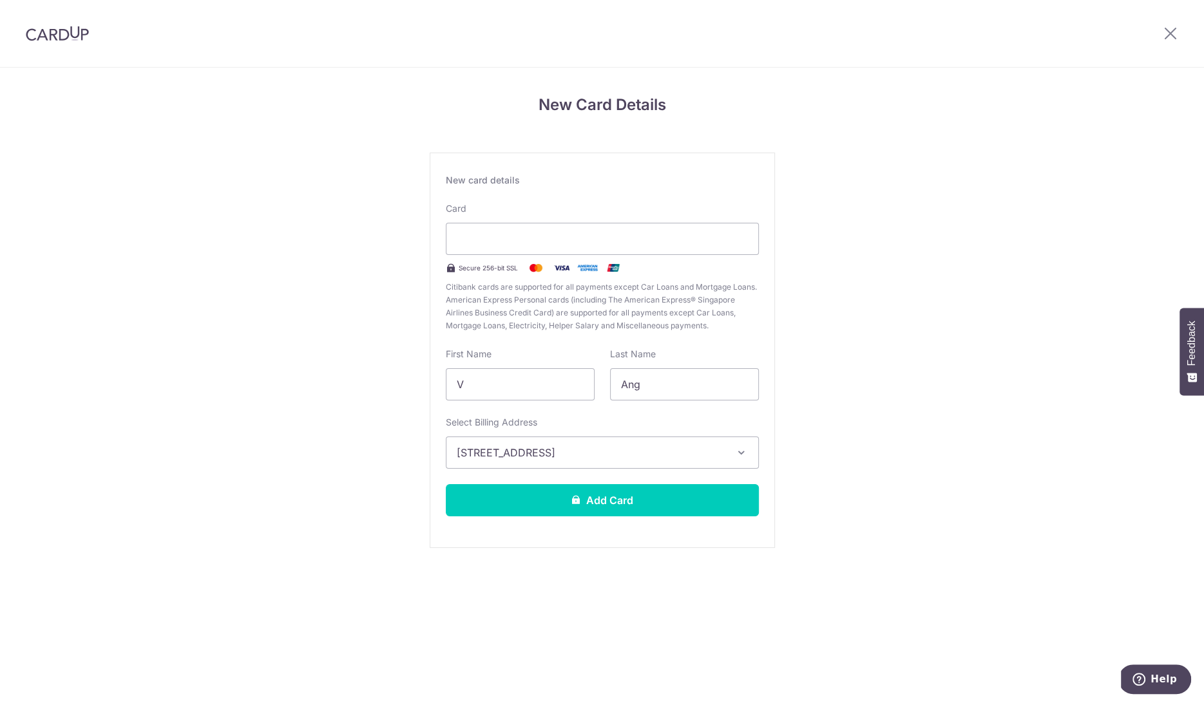
click at [914, 165] on div "New Card Details New card details Card Secure 256-bit SSL Citibank cards are su…" at bounding box center [602, 338] width 1204 height 541
click at [706, 500] on button "Add Card" at bounding box center [602, 500] width 313 height 32
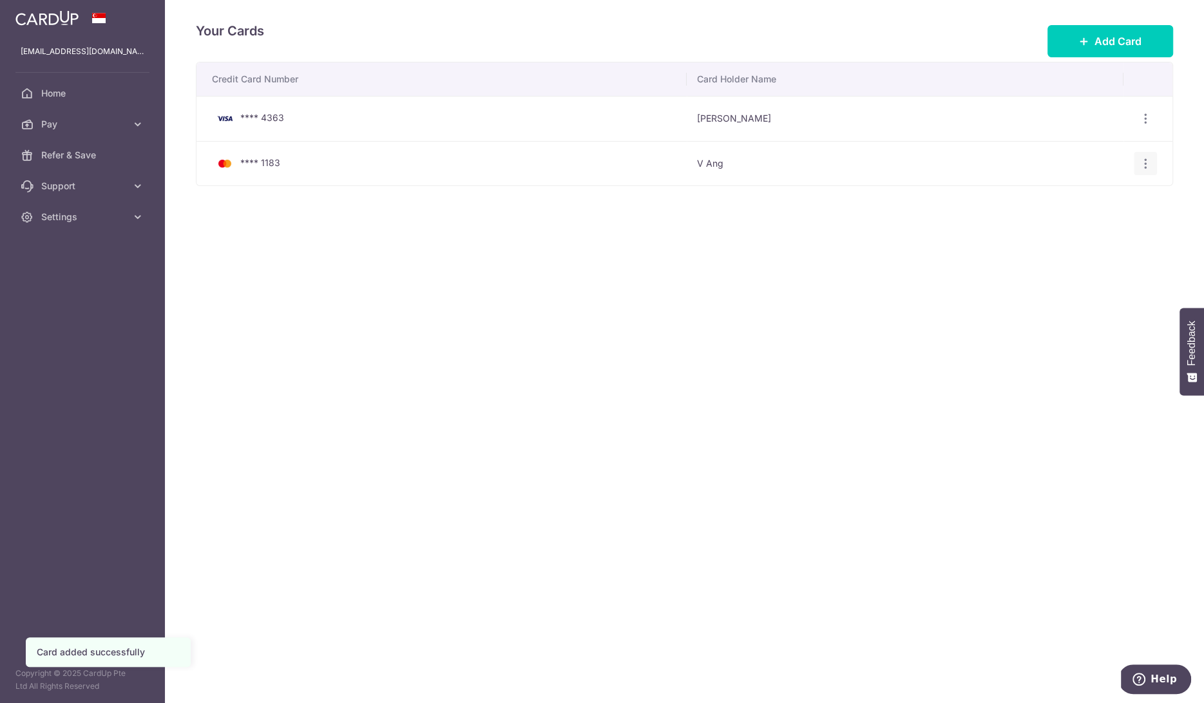
click at [1141, 126] on icon "button" at bounding box center [1146, 119] width 14 height 14
click at [629, 256] on div "Credit Card Number Card Holder Name **** 4363 [PERSON_NAME] View/Edit [GEOGRAPH…" at bounding box center [684, 164] width 977 height 205
click at [1143, 122] on icon "button" at bounding box center [1146, 119] width 14 height 14
click at [764, 256] on div "Your Cards Add Card Credit Card Number Card Holder Name **** 4363 Vanessa Ang V…" at bounding box center [684, 351] width 1039 height 703
click at [115, 90] on span "Home" at bounding box center [83, 93] width 85 height 13
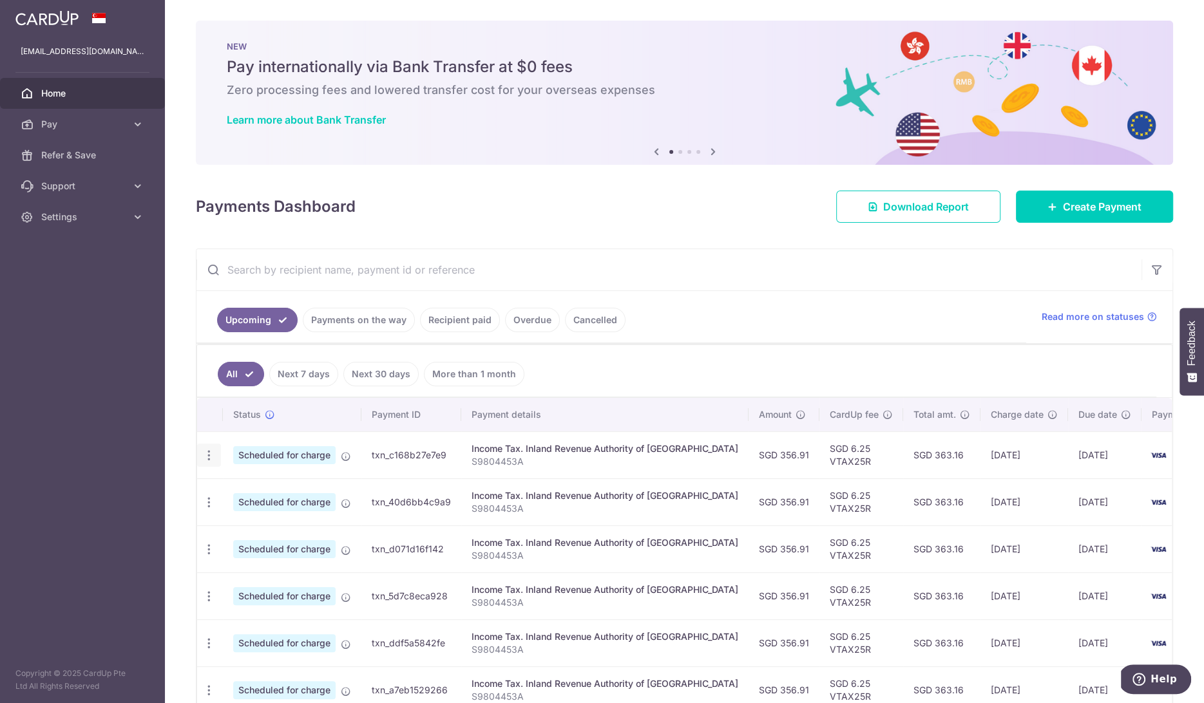
click at [207, 450] on icon "button" at bounding box center [209, 456] width 14 height 14
click at [229, 491] on link "Update payment" at bounding box center [265, 490] width 134 height 31
radio input "true"
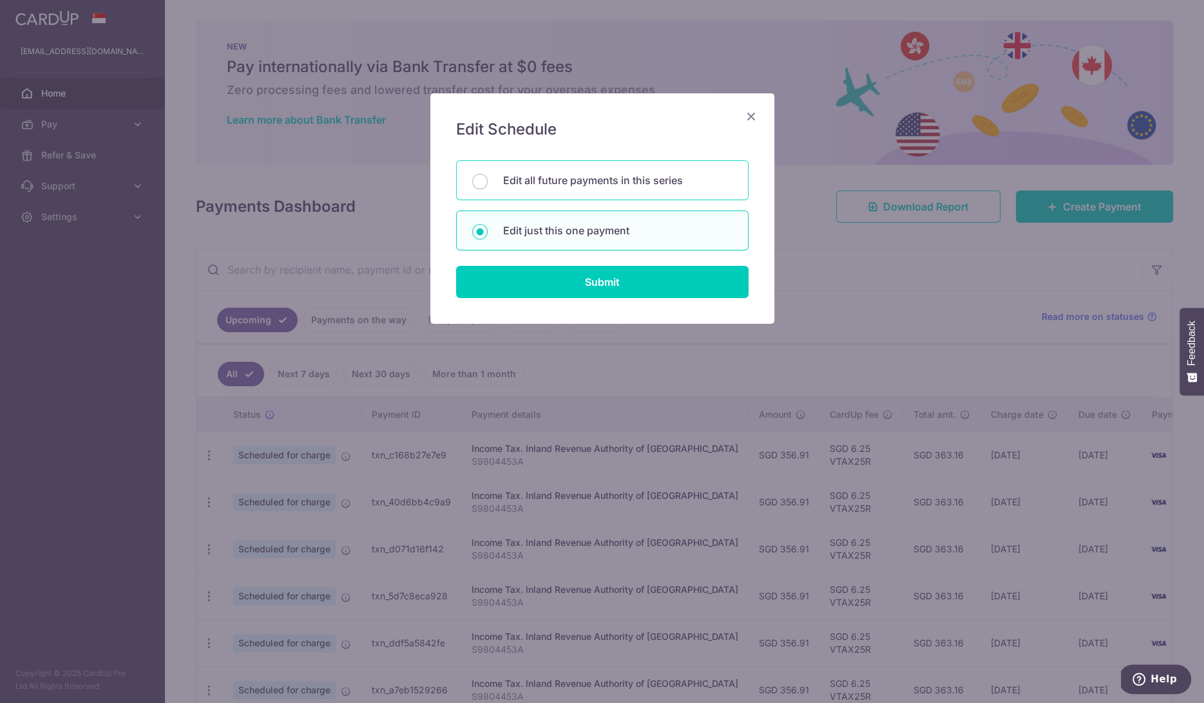
click at [589, 184] on p "Edit all future payments in this series" at bounding box center [617, 180] width 229 height 15
click at [488, 184] on input "Edit all future payments in this series" at bounding box center [479, 181] width 15 height 15
radio input "true"
click at [604, 310] on div "Edit Schedule You will be editing all 6 payments to Inland Revenue Authority of…" at bounding box center [602, 208] width 344 height 231
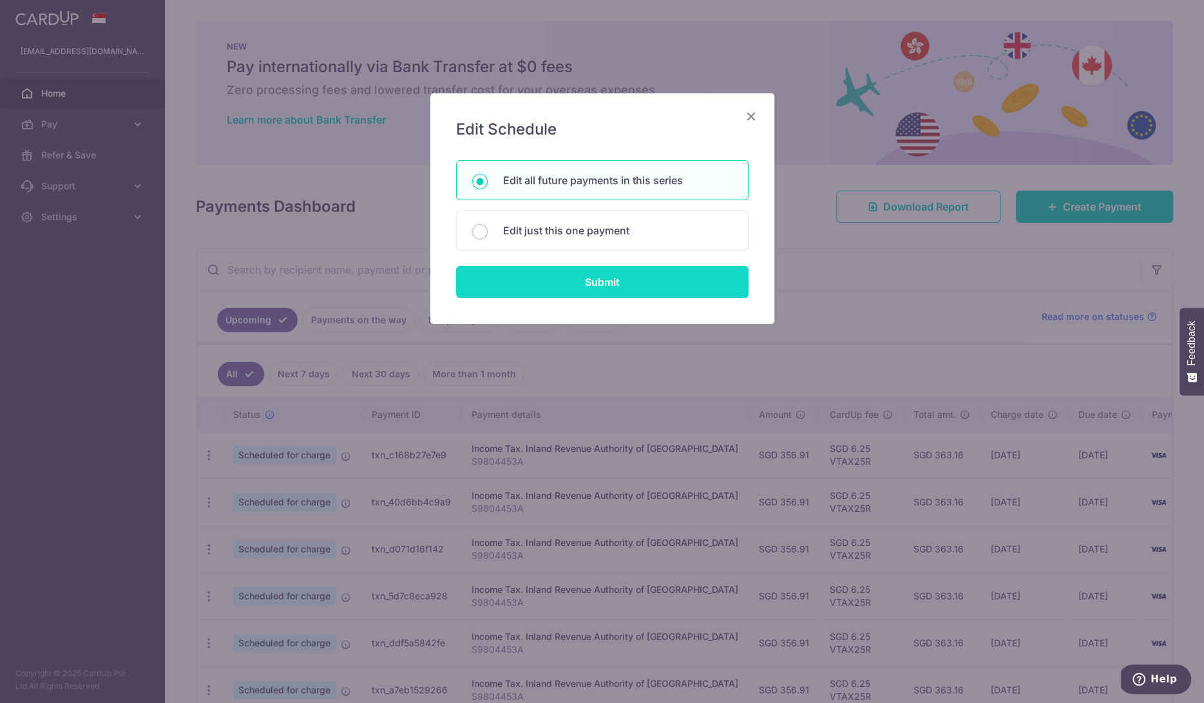
click at [603, 294] on input "Submit" at bounding box center [602, 282] width 292 height 32
radio input "true"
type input "356.91"
type input "S9804453A"
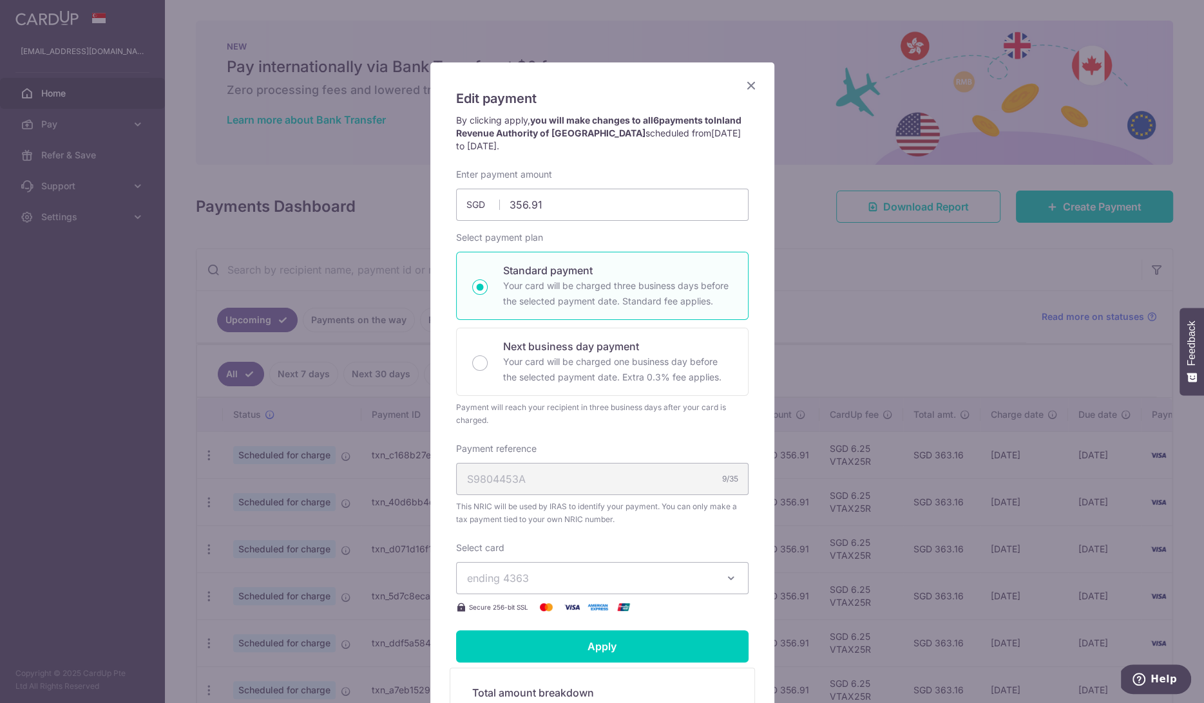
scroll to position [47, 0]
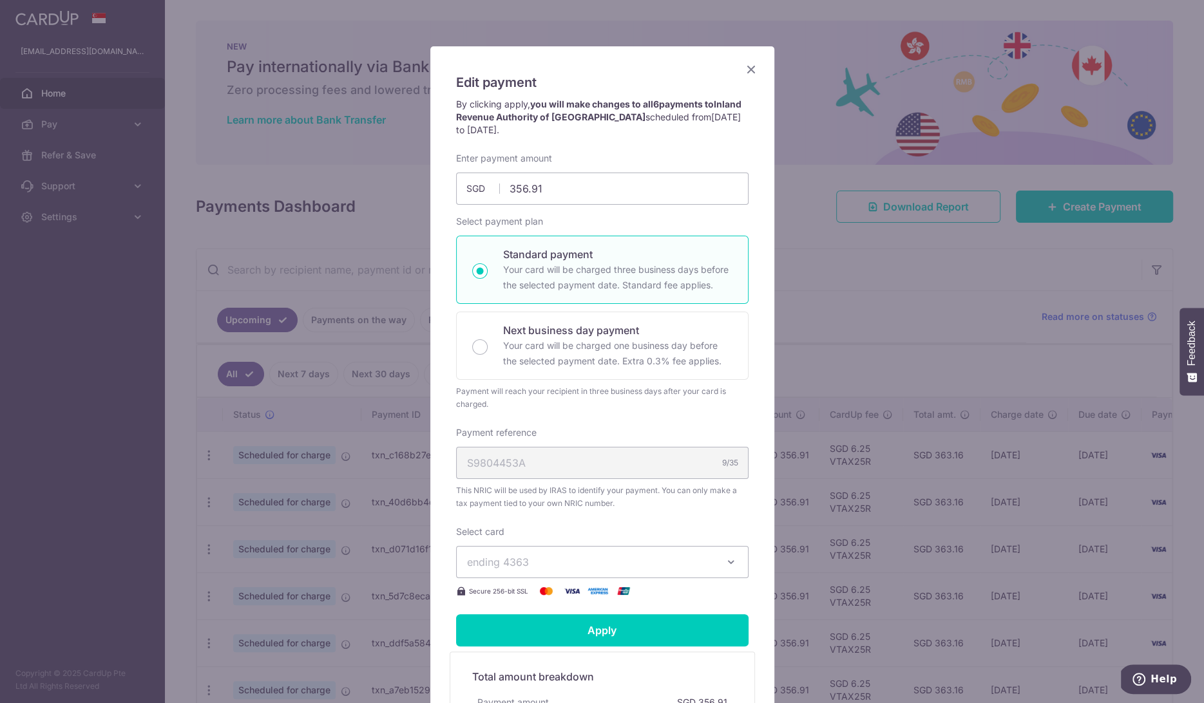
click at [726, 560] on icon "button" at bounding box center [731, 562] width 13 height 13
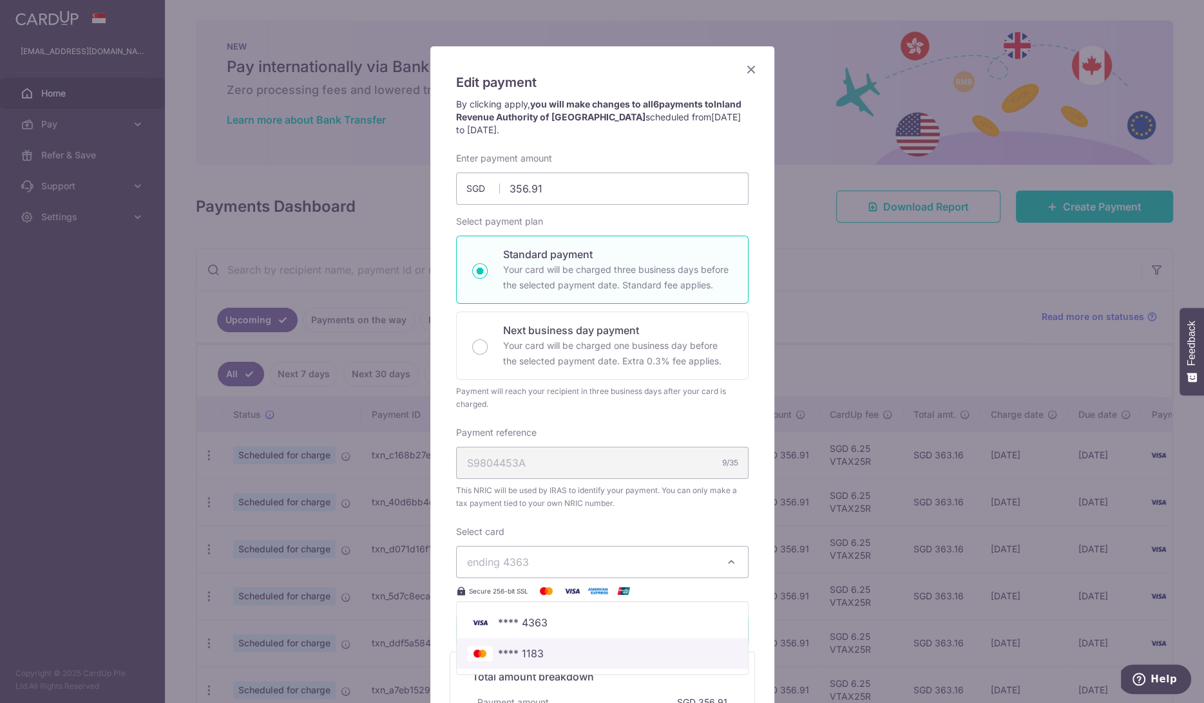
click at [564, 646] on span "**** 1183" at bounding box center [602, 653] width 271 height 15
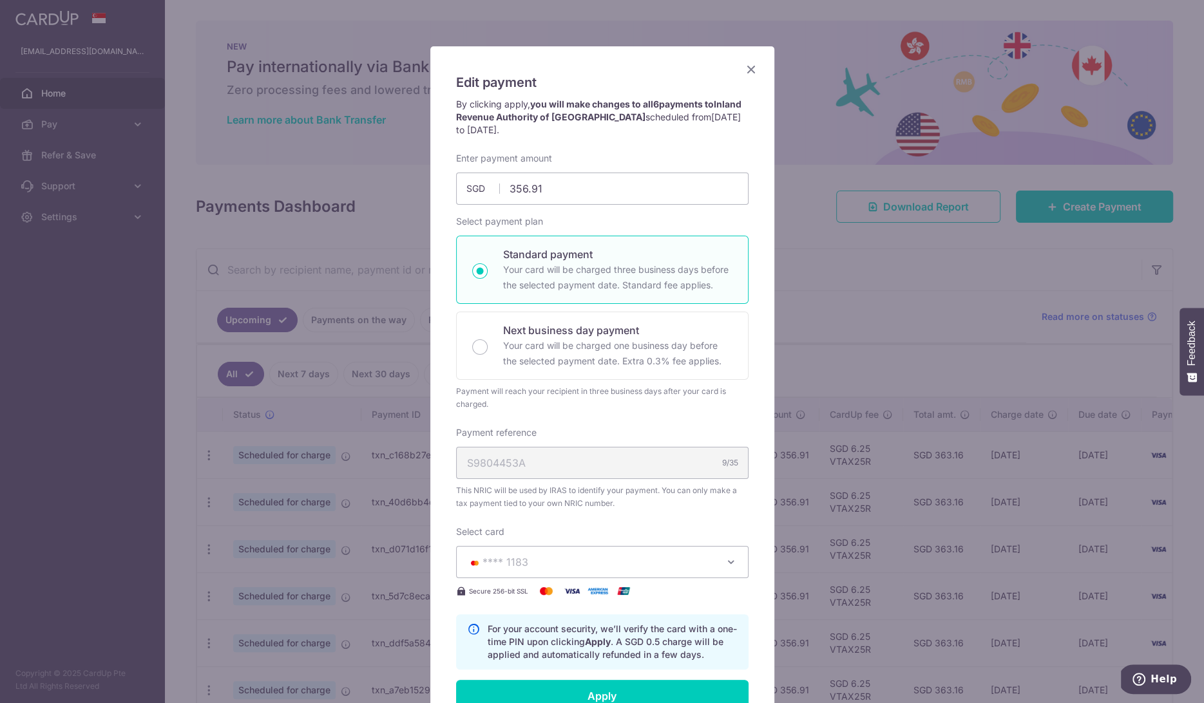
scroll to position [104, 0]
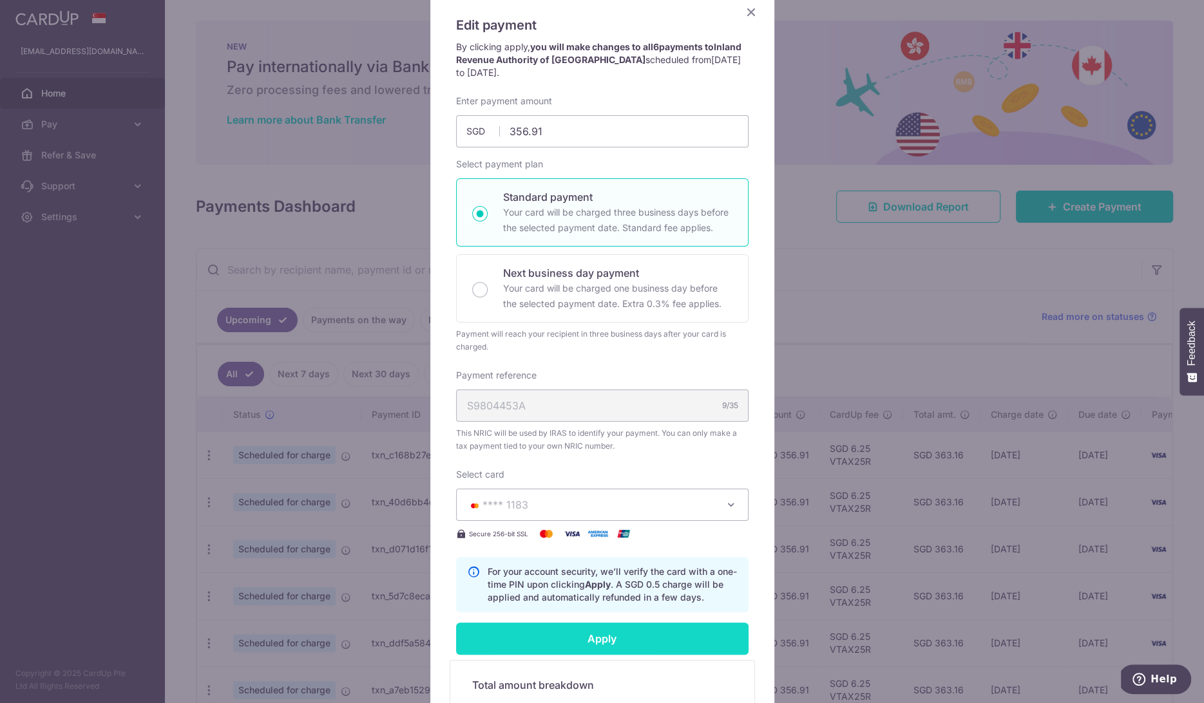
click at [562, 646] on input "Apply" at bounding box center [602, 639] width 292 height 32
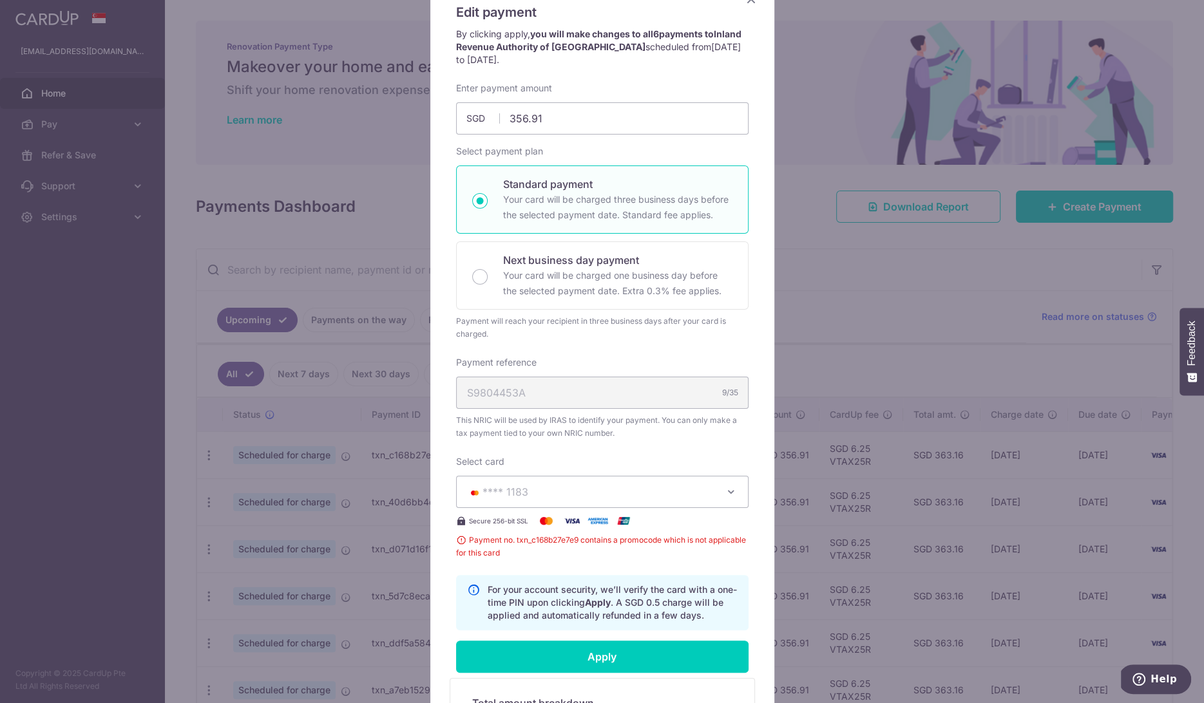
scroll to position [111, 0]
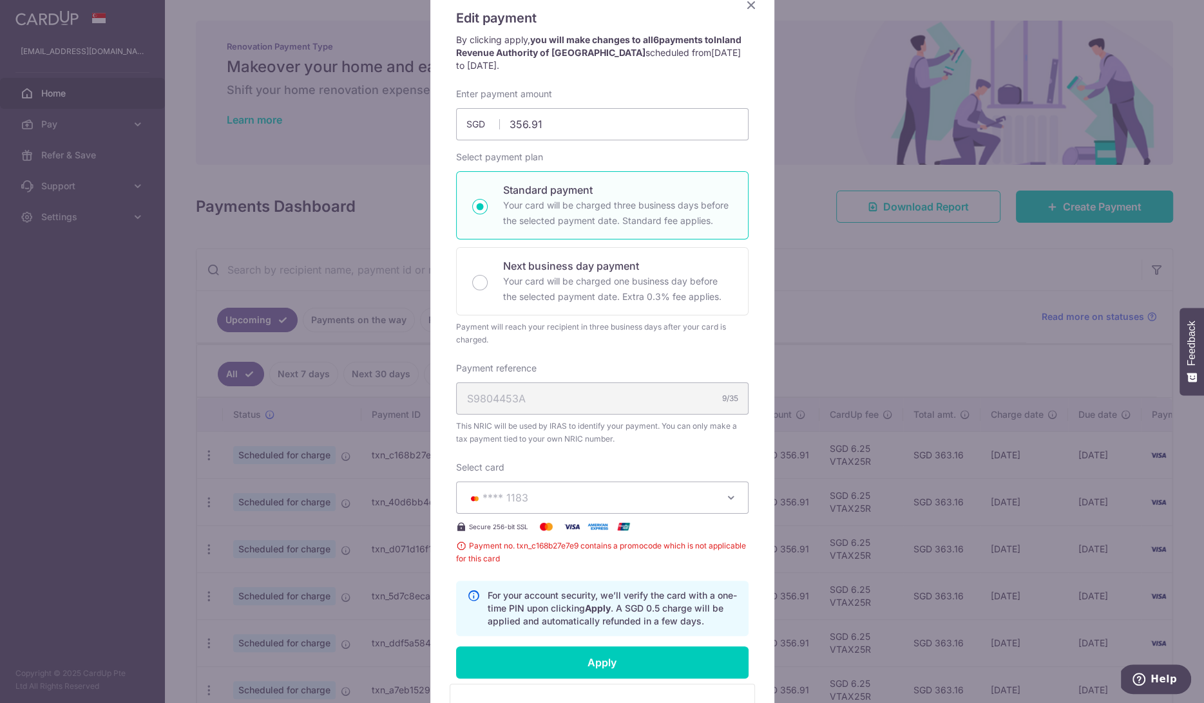
click at [748, 8] on icon "Close" at bounding box center [750, 5] width 15 height 16
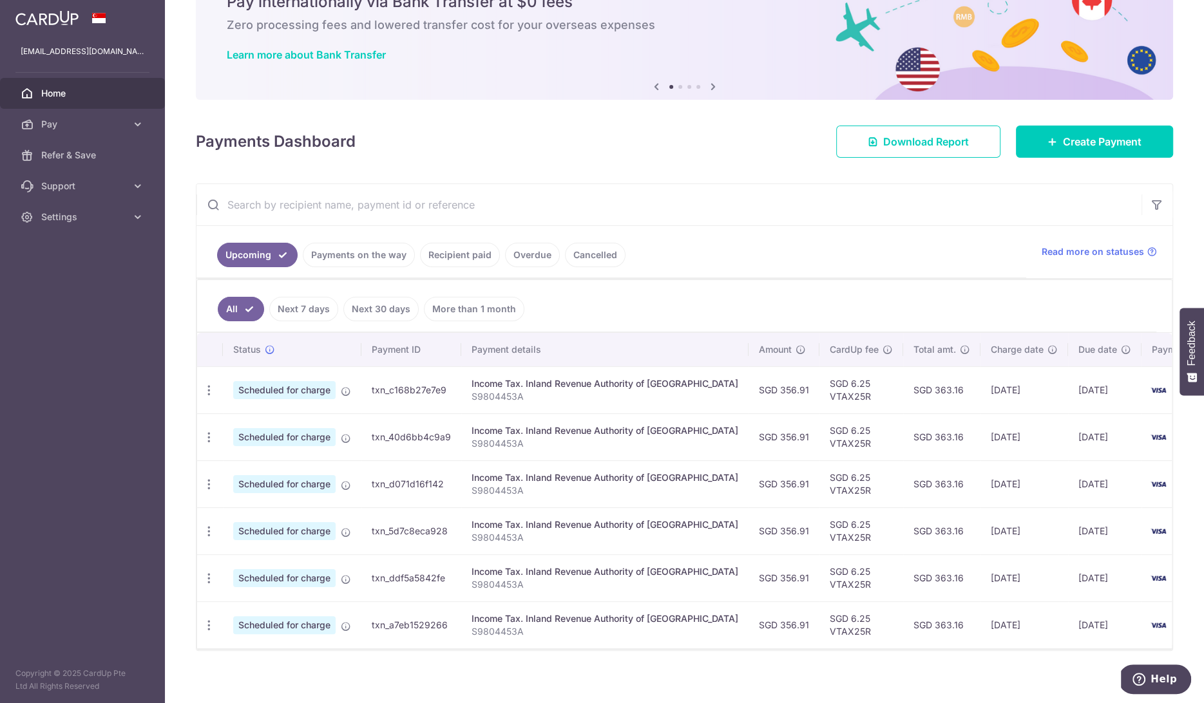
scroll to position [67, 0]
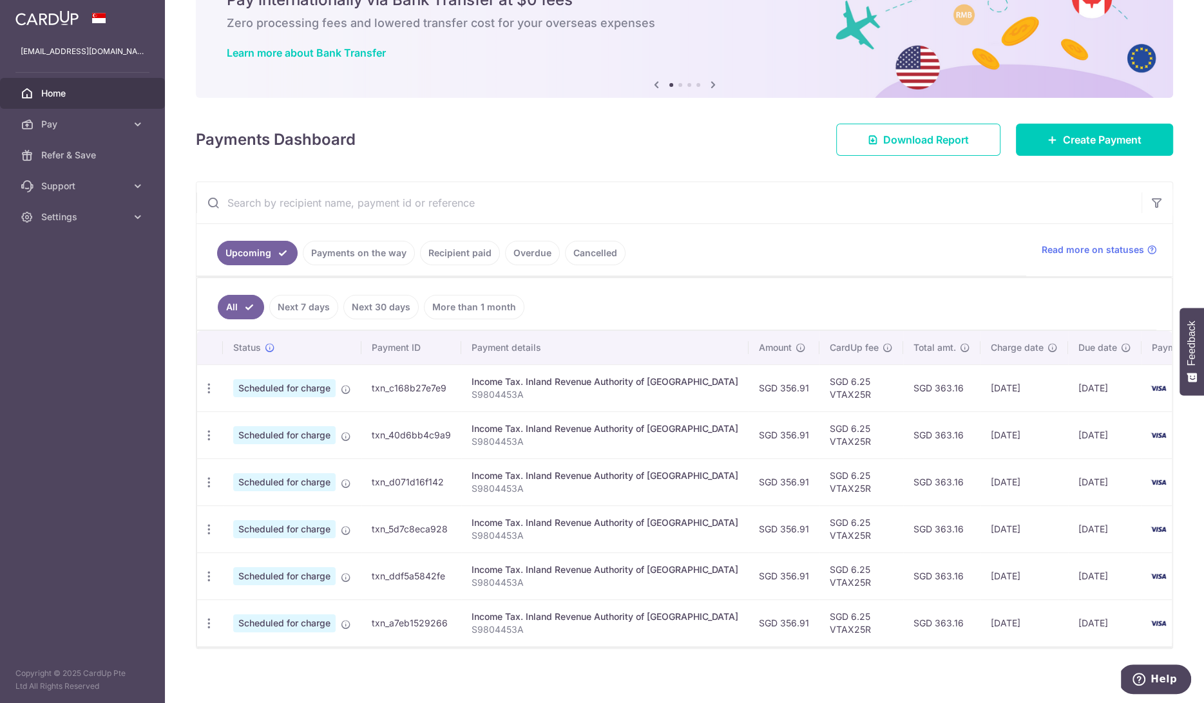
click at [310, 303] on link "Next 7 days" at bounding box center [303, 307] width 69 height 24
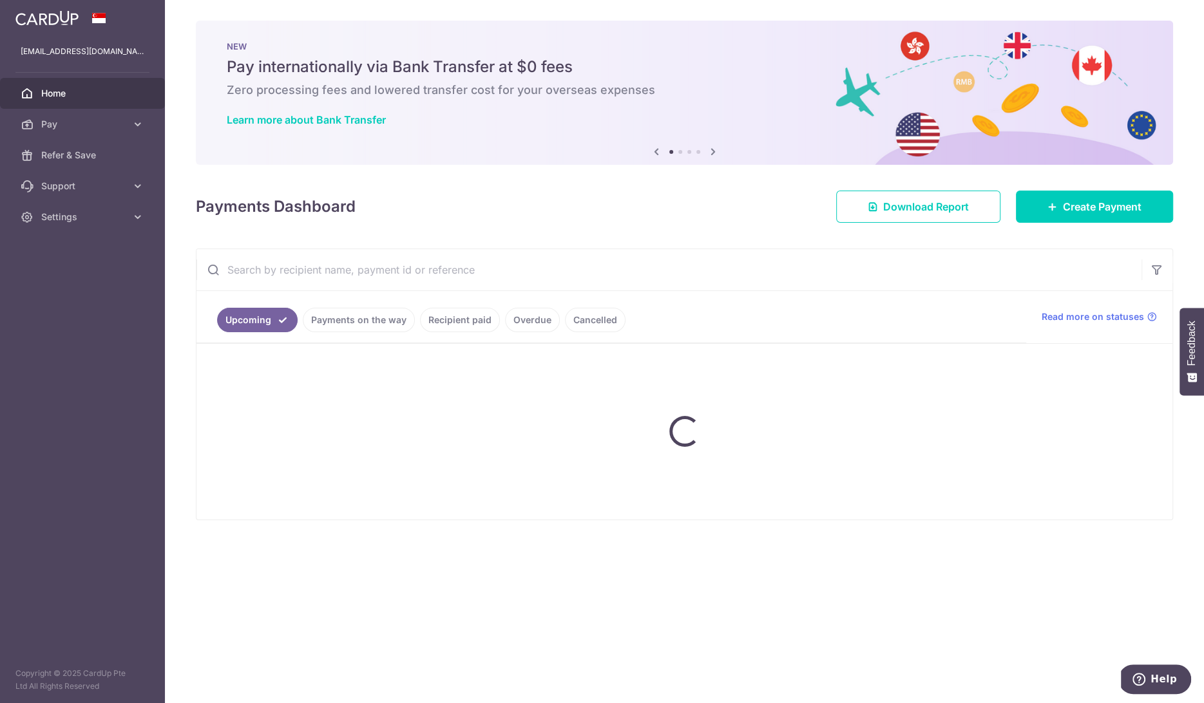
scroll to position [0, 0]
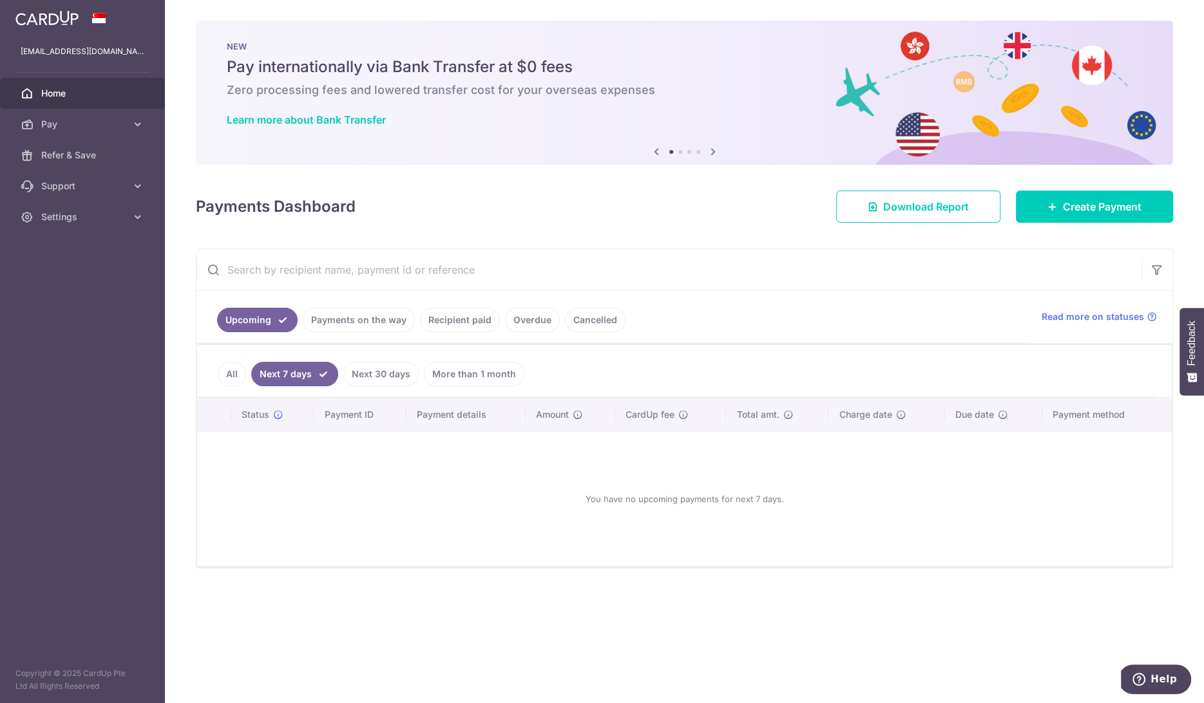
click at [456, 370] on link "More than 1 month" at bounding box center [474, 374] width 100 height 24
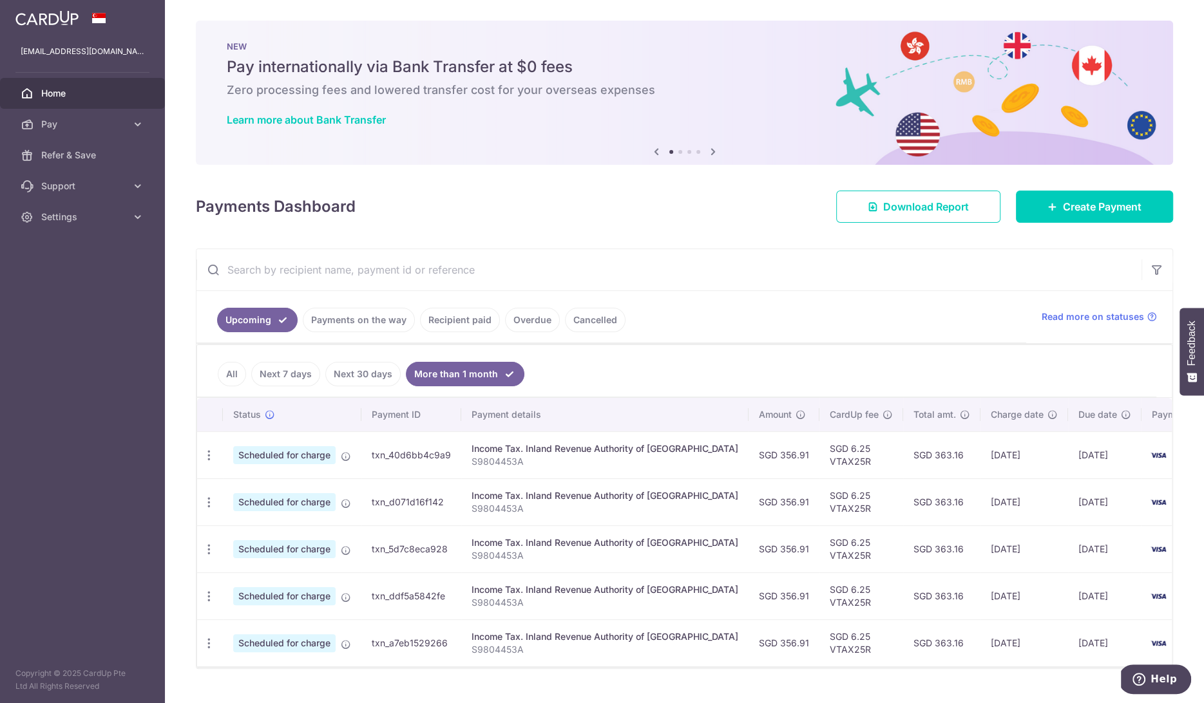
scroll to position [20, 0]
